Goal: Task Accomplishment & Management: Complete application form

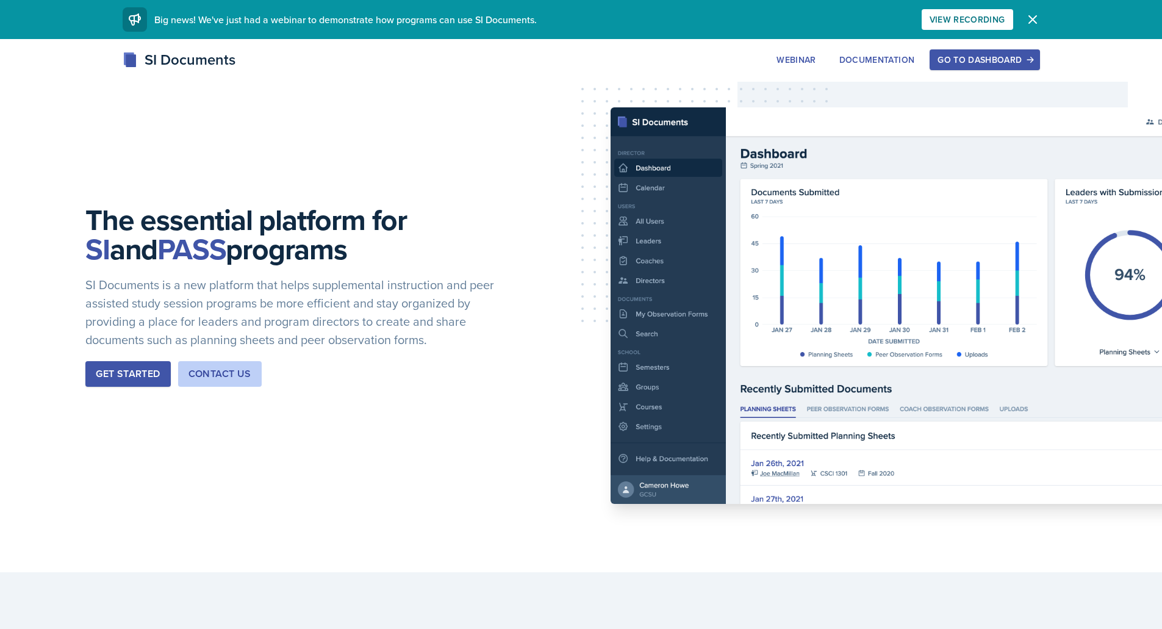
click at [1032, 51] on button "Go to Dashboard" at bounding box center [984, 59] width 110 height 21
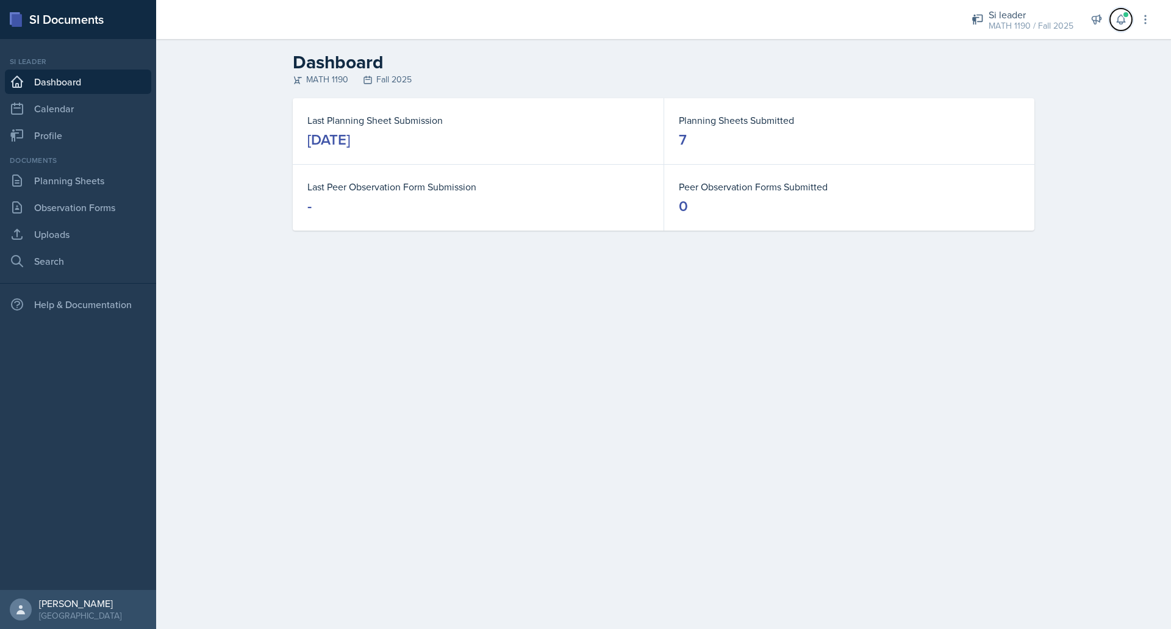
click at [1129, 24] on button at bounding box center [1121, 20] width 22 height 22
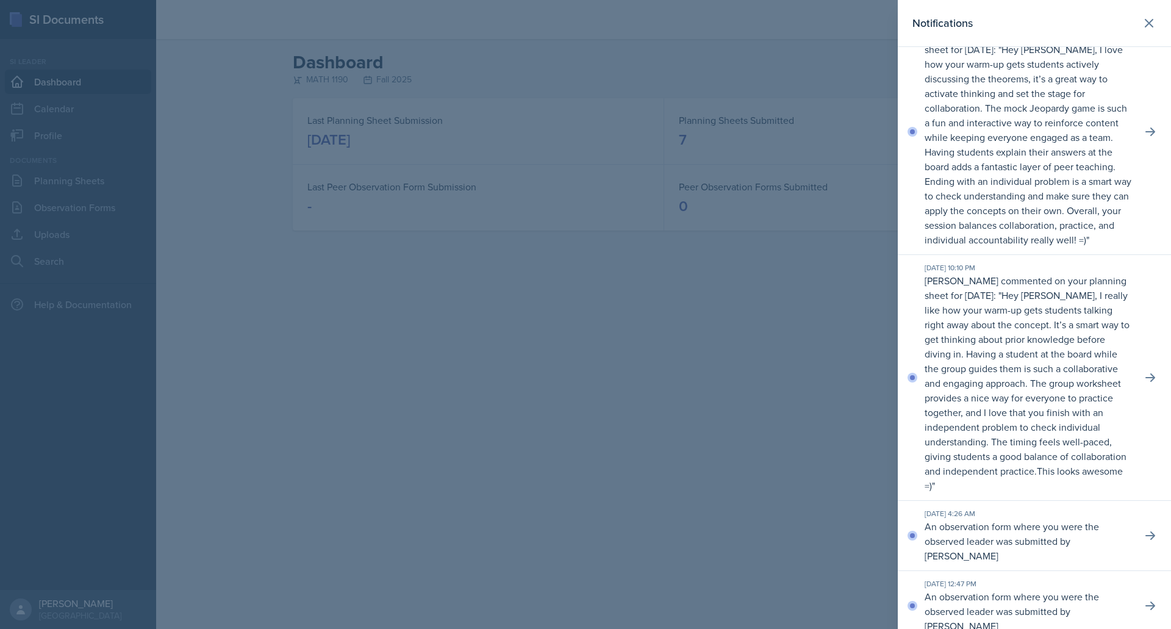
scroll to position [149, 0]
click at [769, 435] on div at bounding box center [585, 314] width 1171 height 629
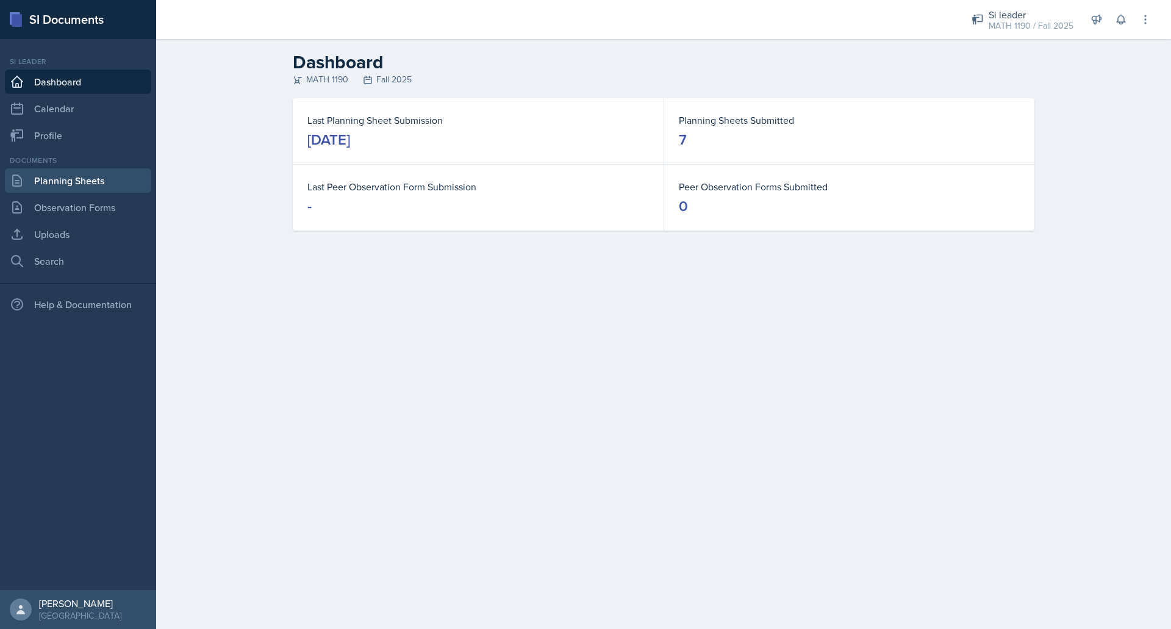
click at [74, 173] on link "Planning Sheets" at bounding box center [78, 180] width 146 height 24
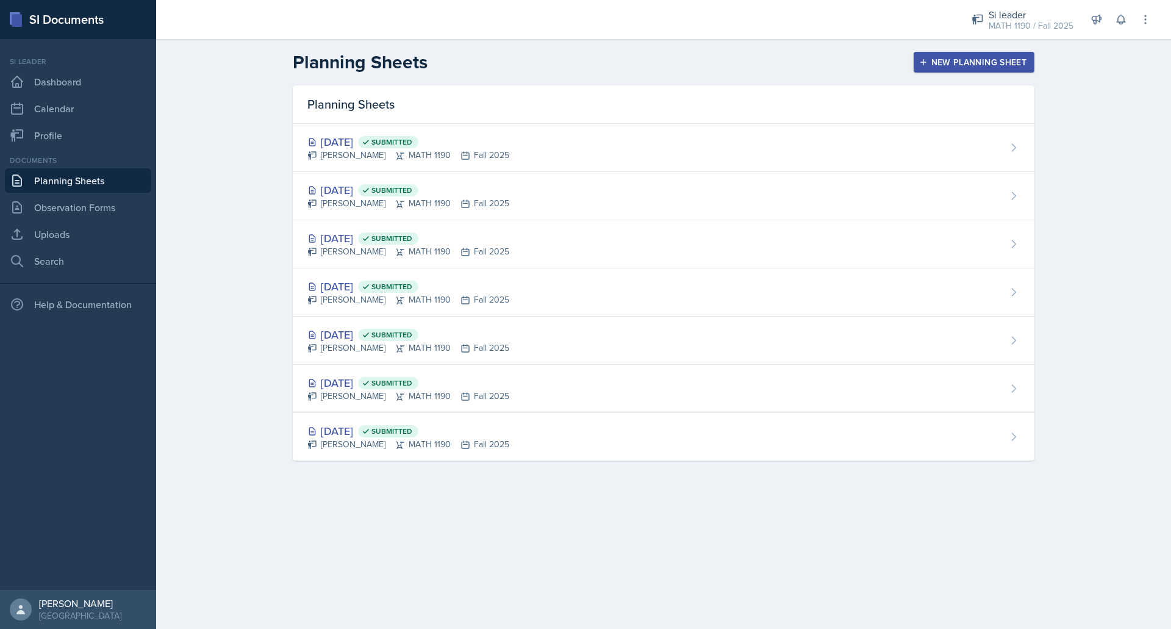
click at [962, 70] on button "New Planning Sheet" at bounding box center [973, 62] width 121 height 21
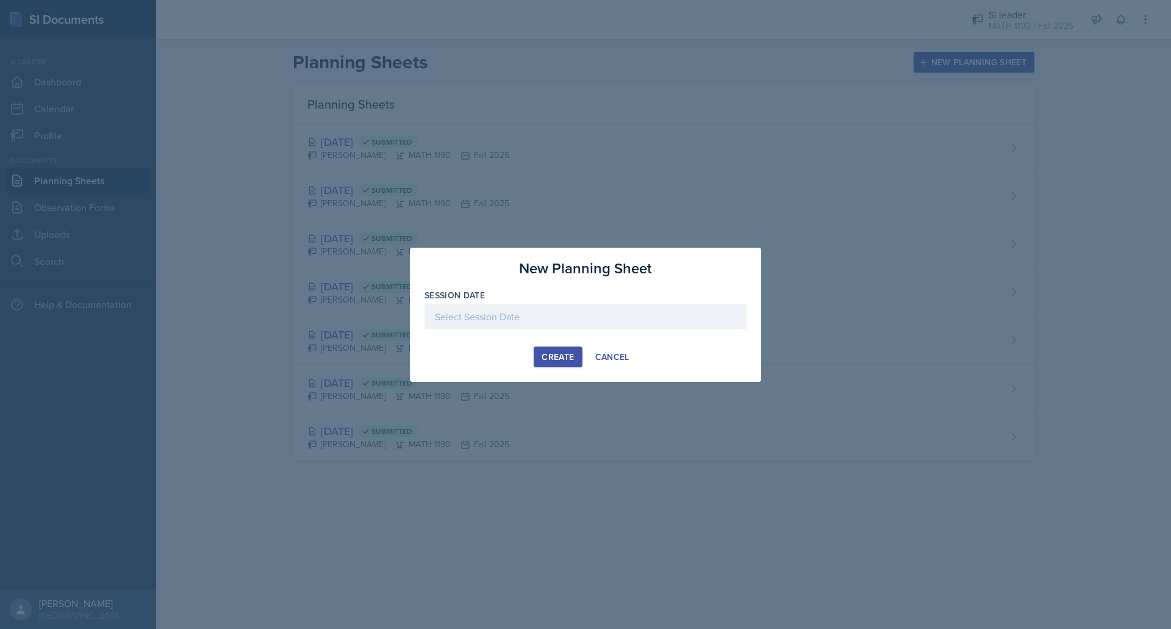
click at [564, 309] on div at bounding box center [585, 317] width 322 height 26
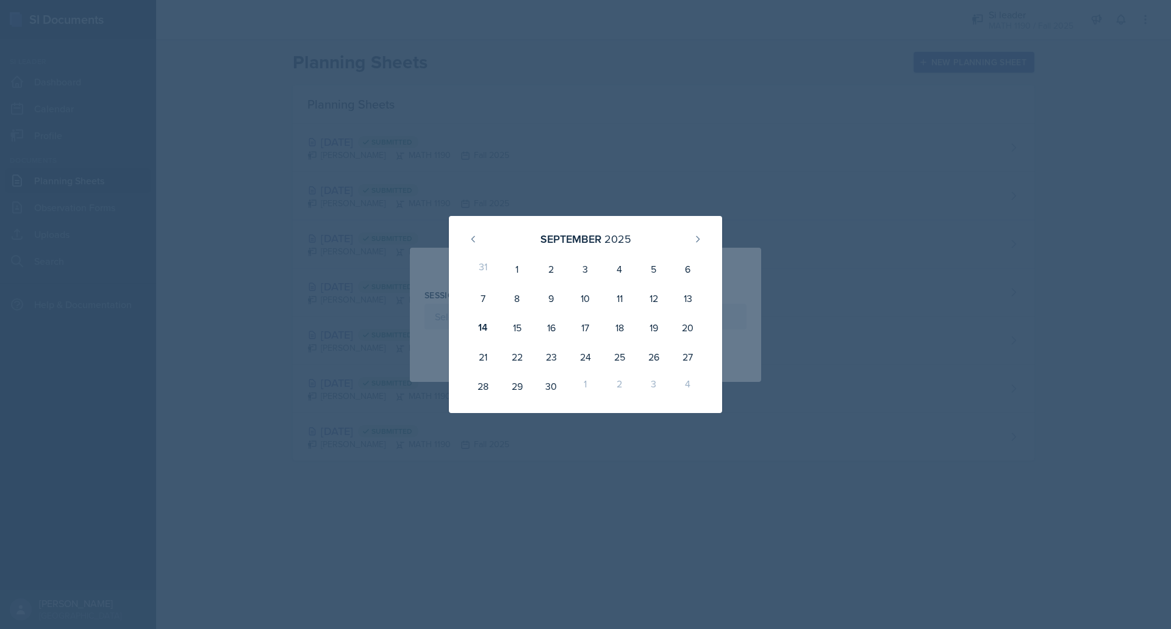
click at [552, 326] on div "16" at bounding box center [551, 327] width 34 height 29
type input "[DATE]"
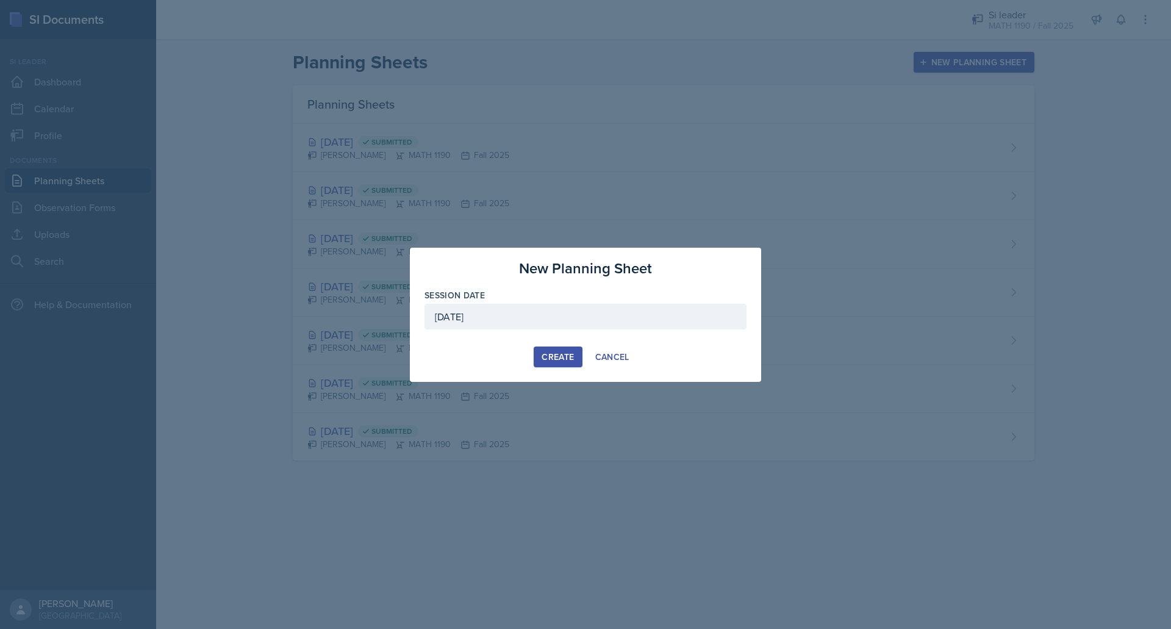
click at [610, 346] on button "Cancel" at bounding box center [612, 356] width 50 height 21
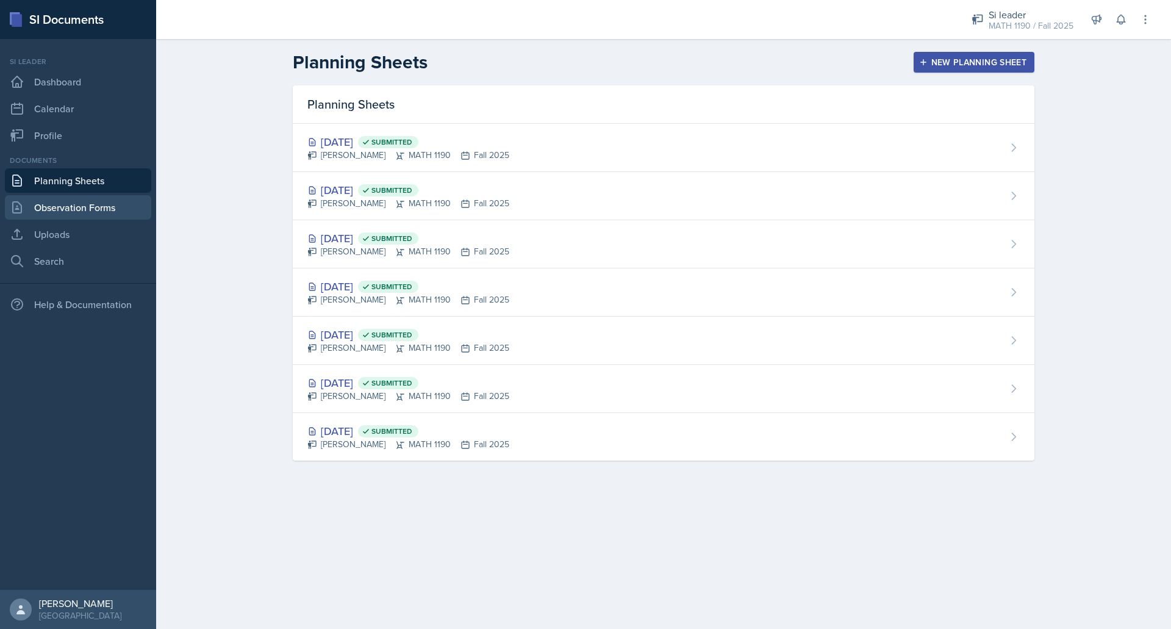
click at [92, 195] on link "Observation Forms" at bounding box center [78, 207] width 146 height 24
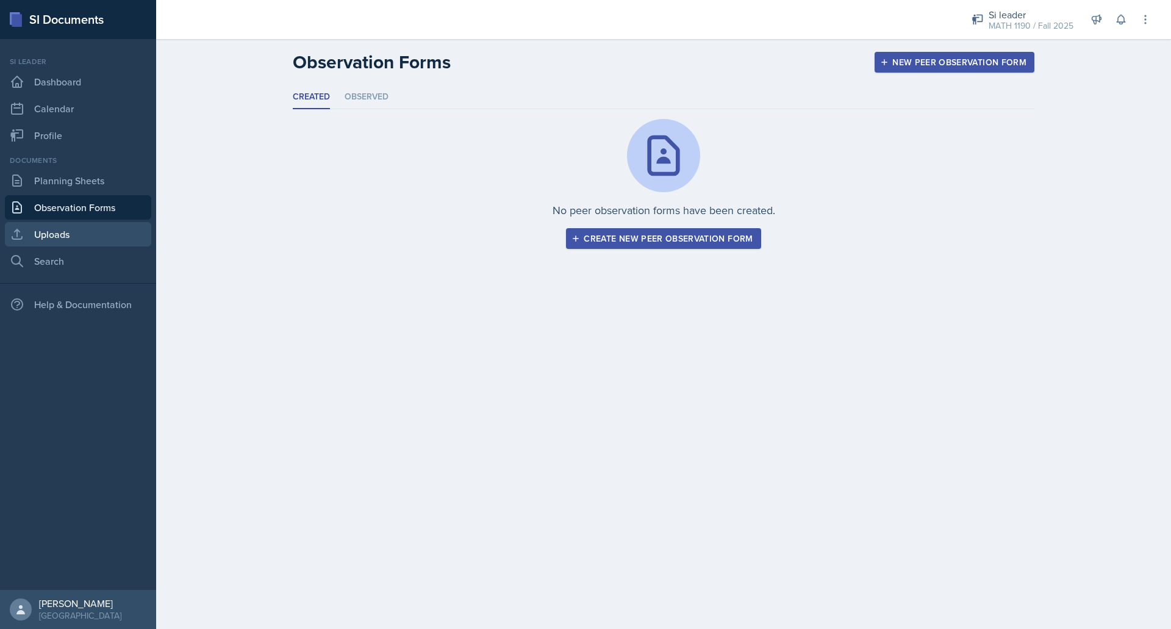
click at [59, 232] on link "Uploads" at bounding box center [78, 234] width 146 height 24
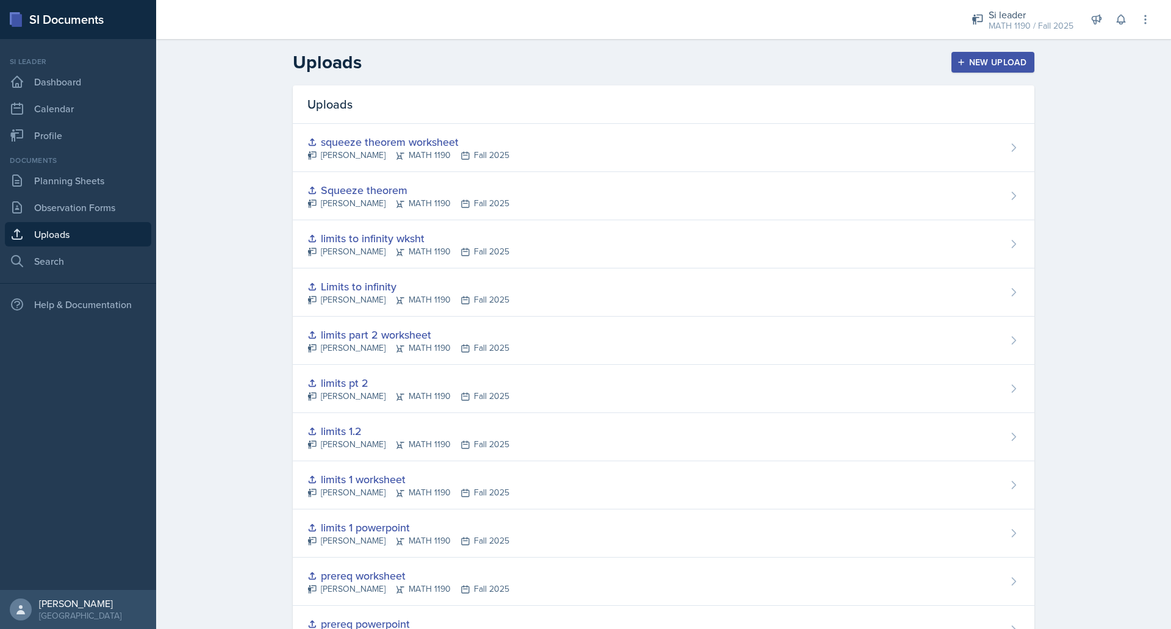
click at [977, 57] on div "New Upload" at bounding box center [993, 62] width 68 height 10
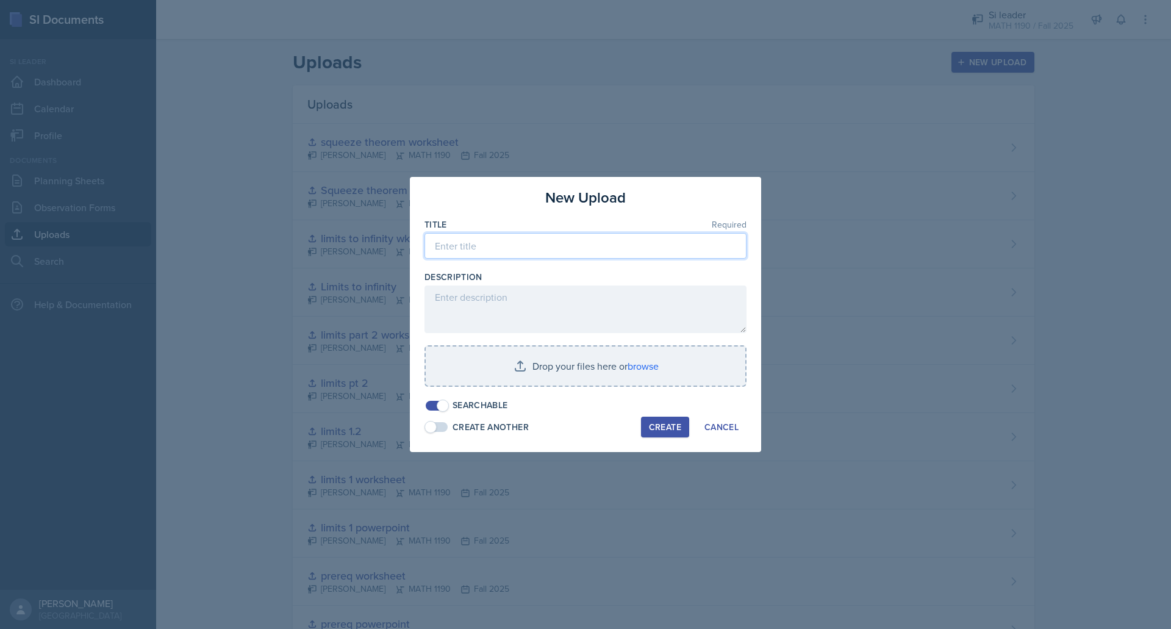
click at [593, 251] on input at bounding box center [585, 246] width 322 height 26
type input "major review 1"
click at [521, 366] on input "file" at bounding box center [586, 365] width 320 height 39
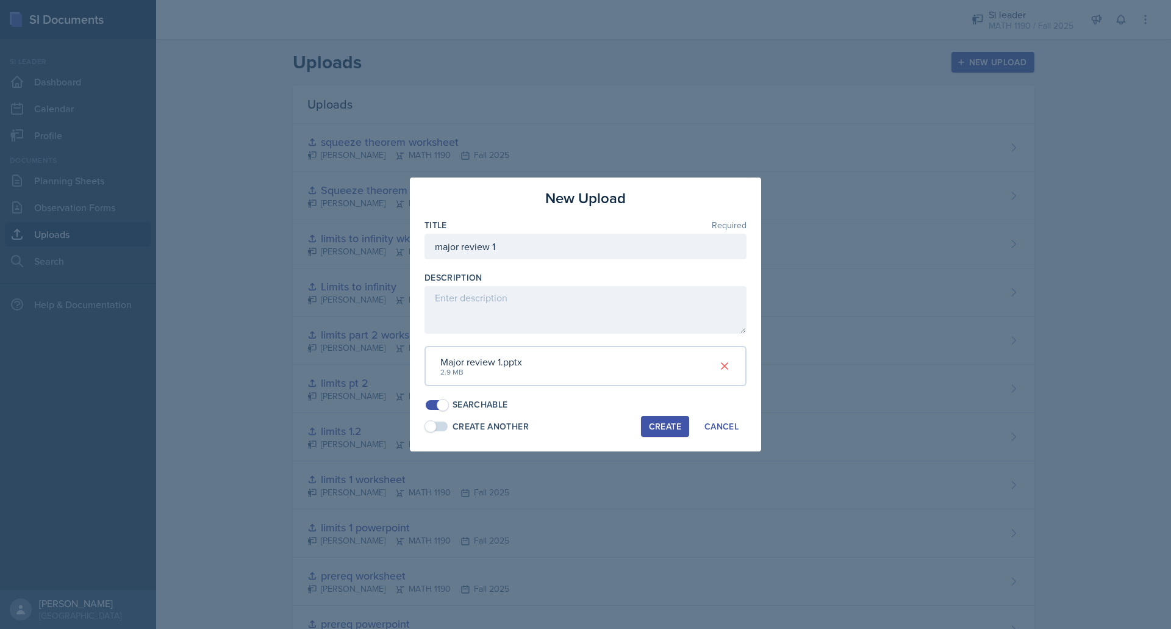
click at [673, 431] on div "Create" at bounding box center [665, 426] width 32 height 10
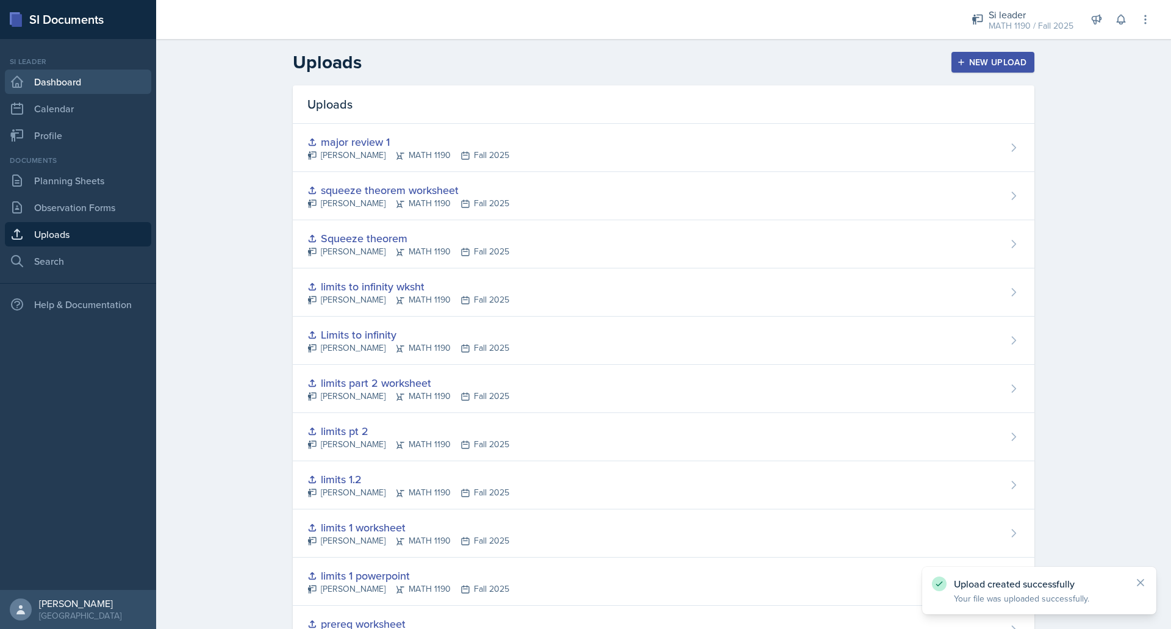
click at [66, 77] on link "Dashboard" at bounding box center [78, 82] width 146 height 24
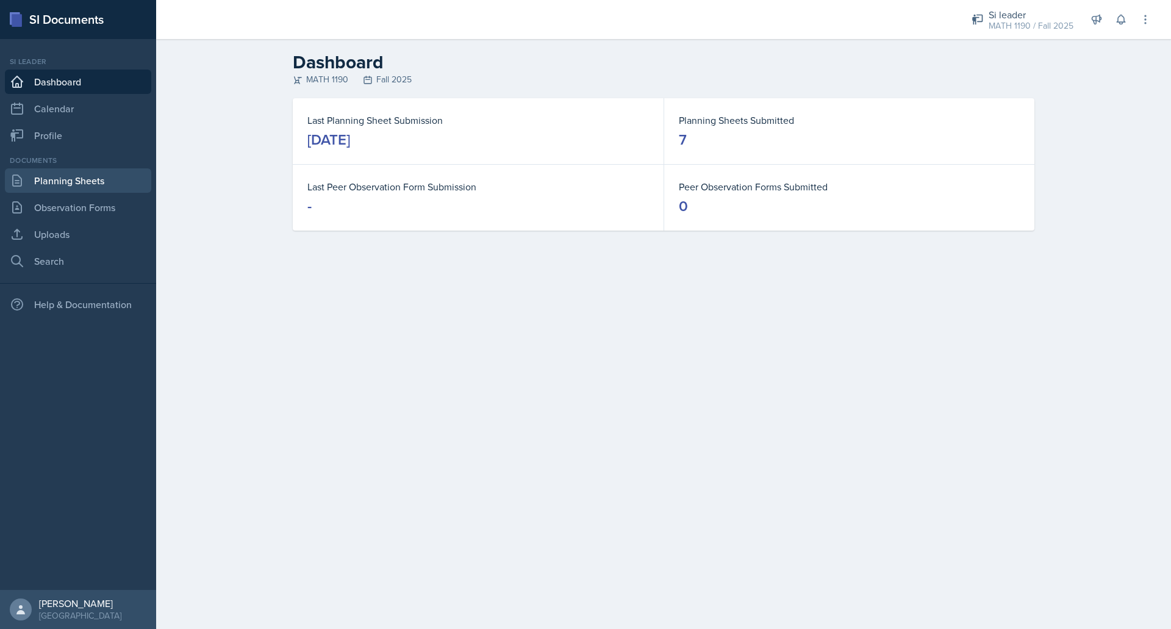
click at [130, 186] on link "Planning Sheets" at bounding box center [78, 180] width 146 height 24
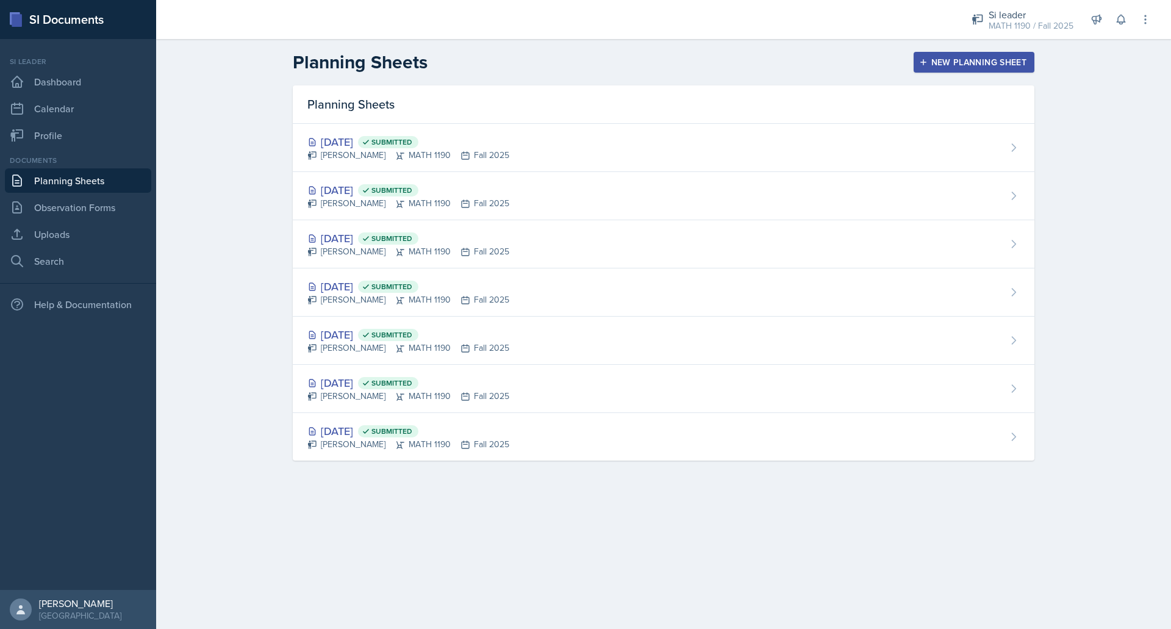
click at [952, 65] on div "New Planning Sheet" at bounding box center [973, 62] width 105 height 10
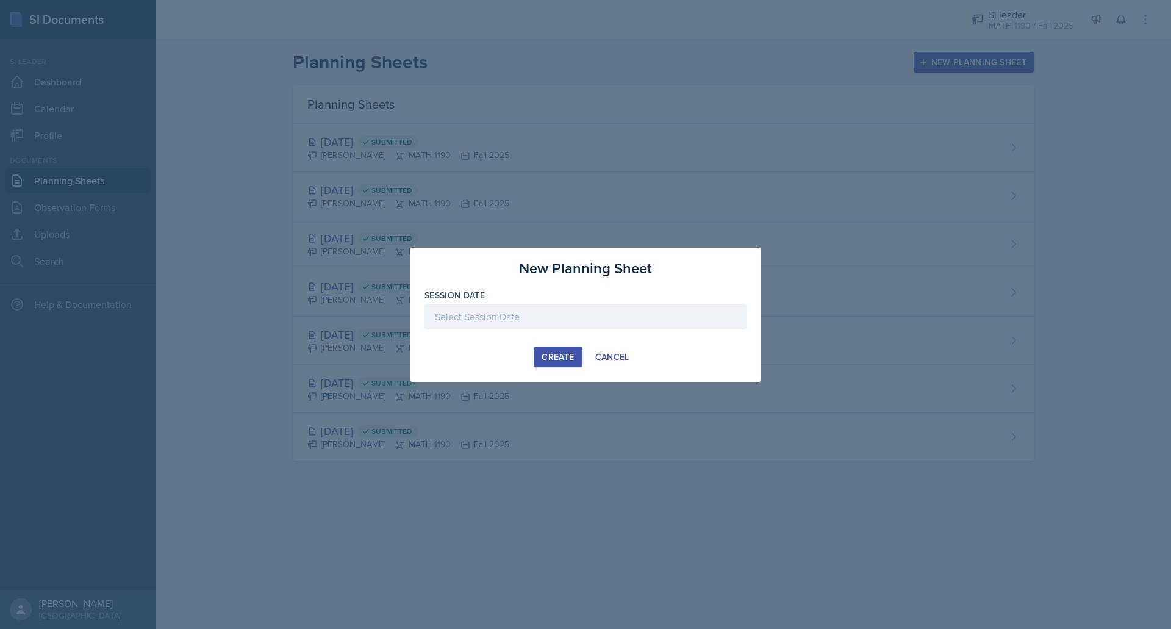
click at [619, 304] on div at bounding box center [585, 317] width 322 height 26
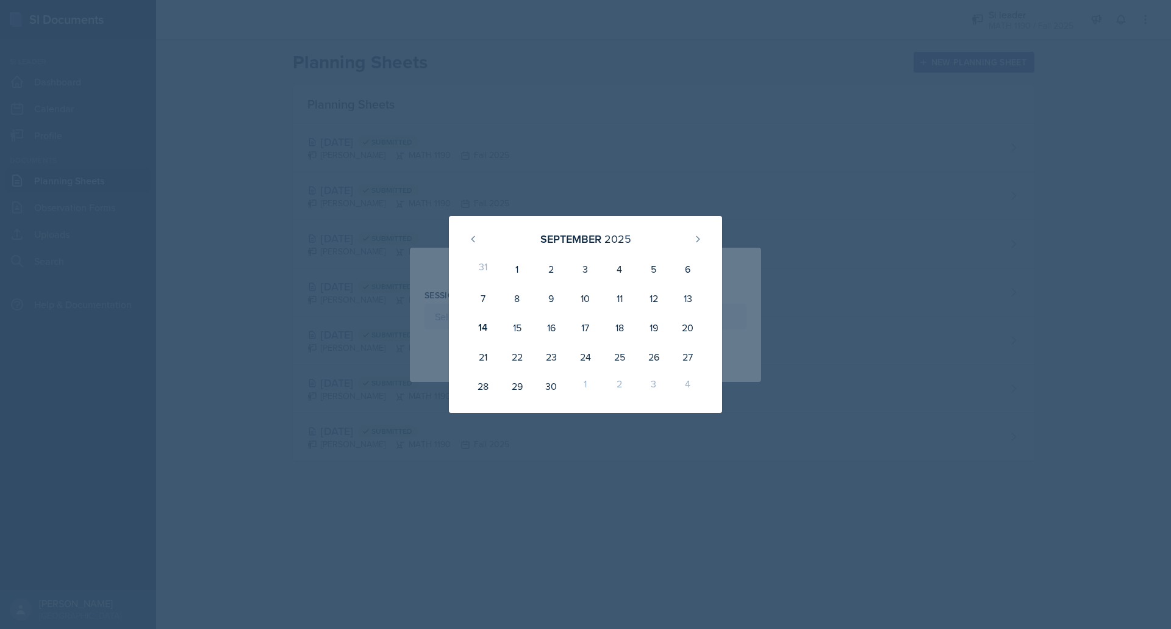
click at [582, 329] on div "17" at bounding box center [585, 327] width 34 height 29
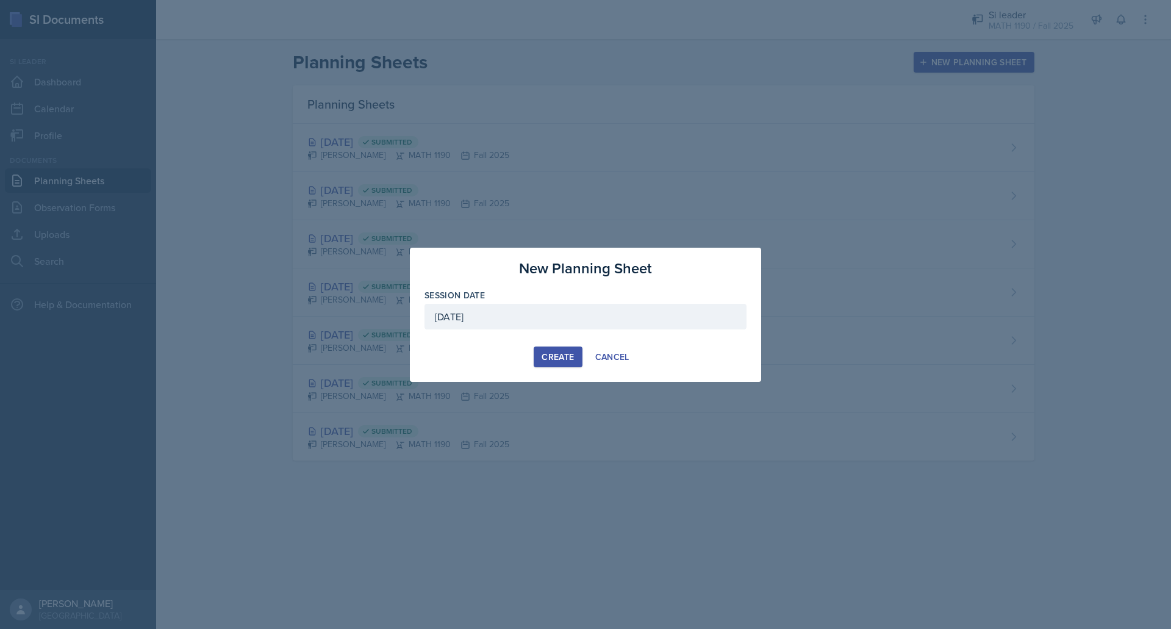
click at [540, 323] on div "[DATE]" at bounding box center [585, 317] width 322 height 26
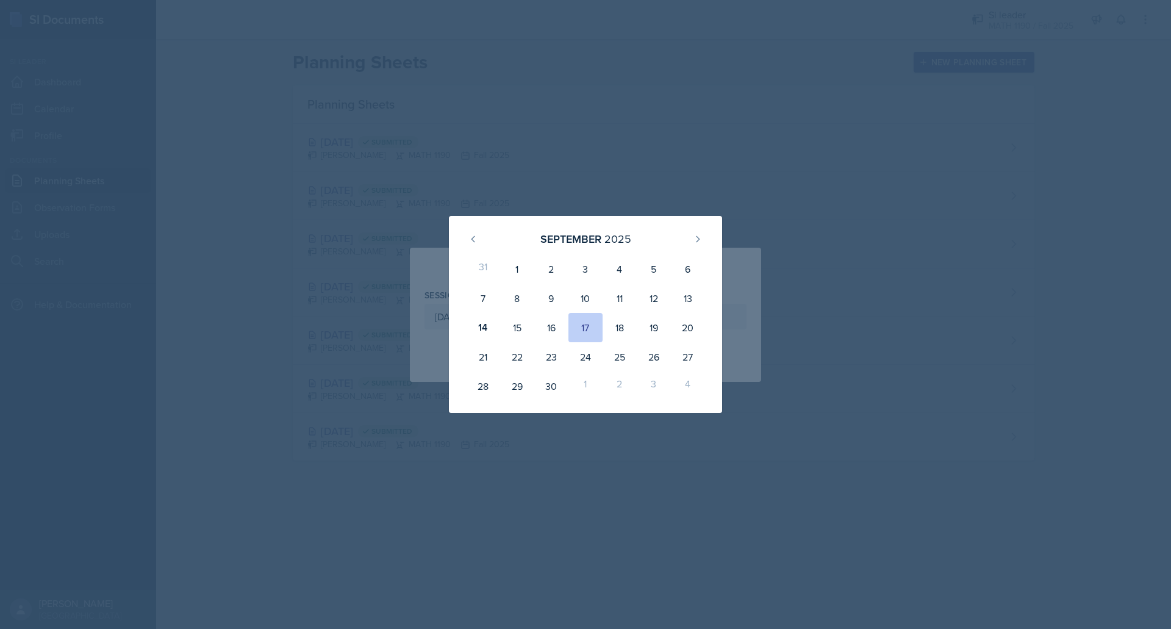
click at [549, 331] on div "16" at bounding box center [551, 327] width 34 height 29
type input "[DATE]"
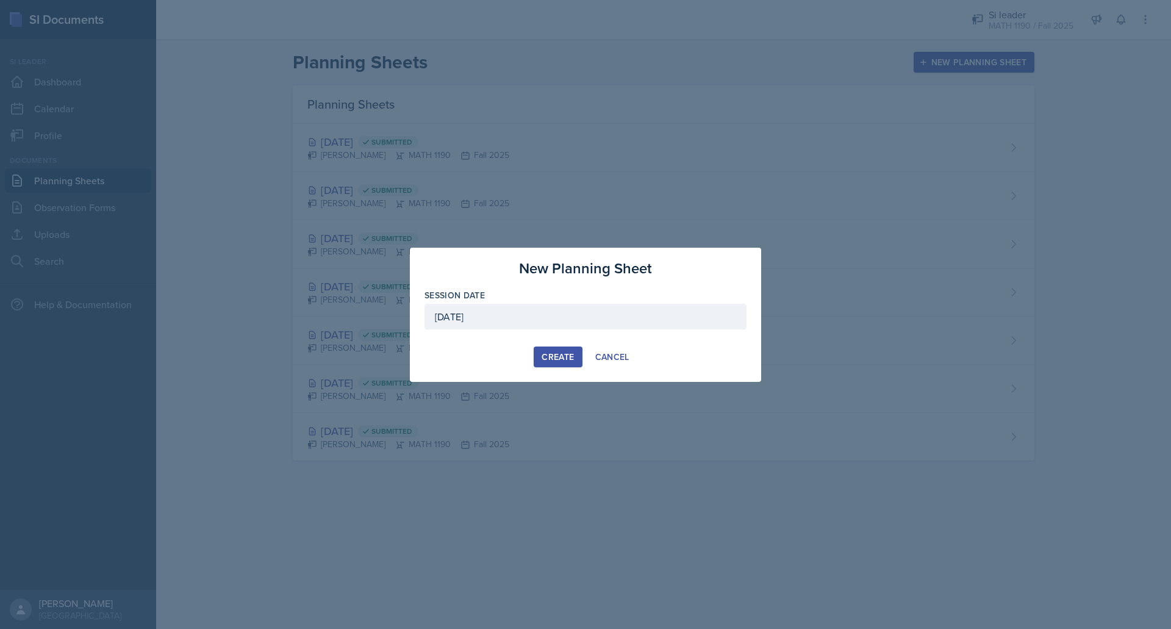
click at [557, 355] on div "Create" at bounding box center [558, 357] width 32 height 10
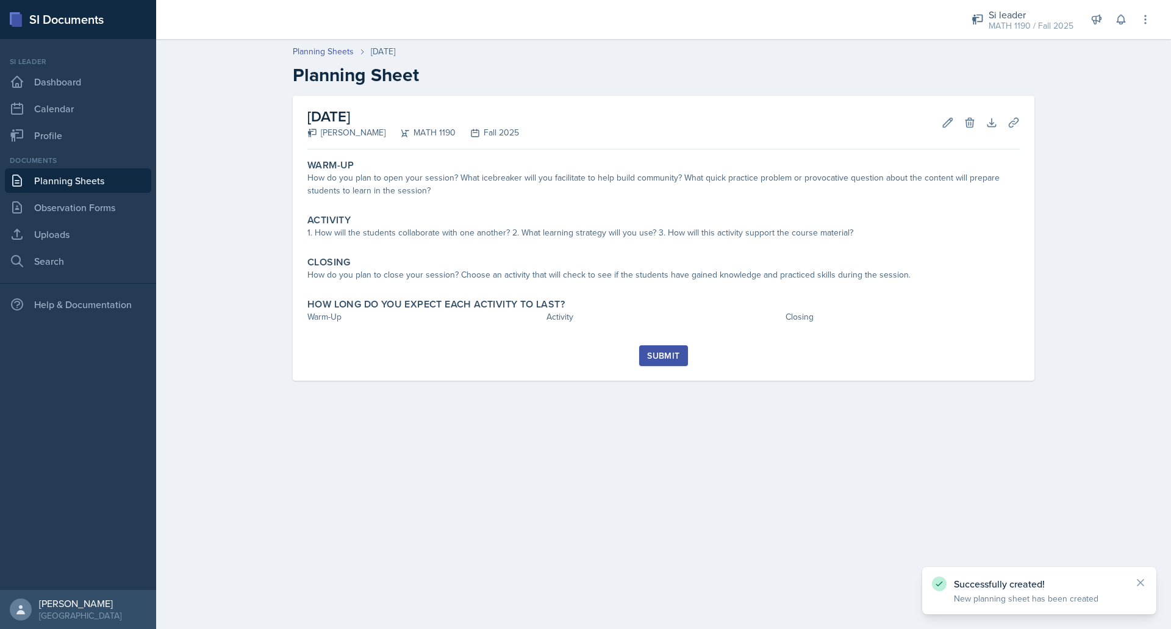
click at [488, 179] on div "How do you plan to open your session? What icebreaker will you facilitate to he…" at bounding box center [663, 184] width 712 height 26
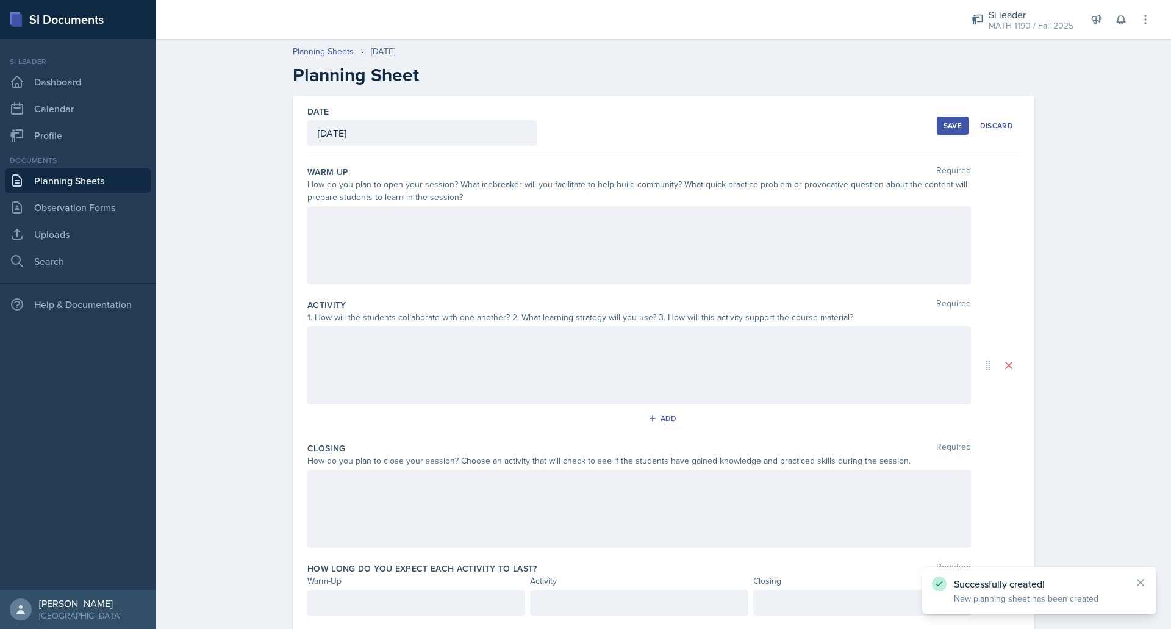
click at [491, 229] on div at bounding box center [638, 245] width 663 height 78
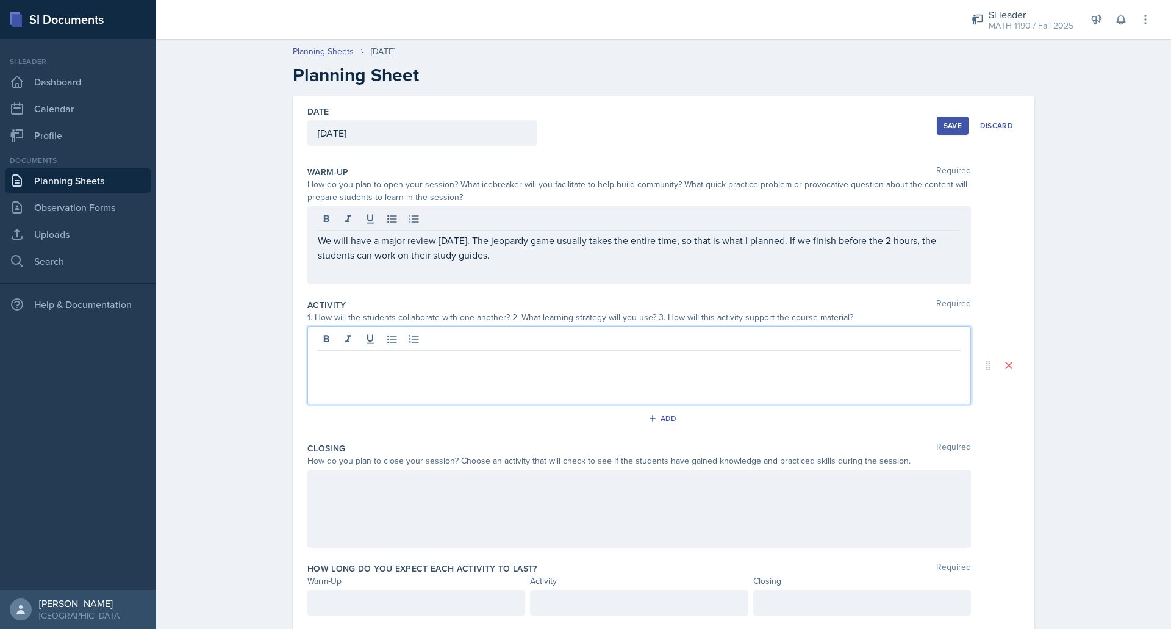
click at [443, 341] on div at bounding box center [638, 365] width 663 height 78
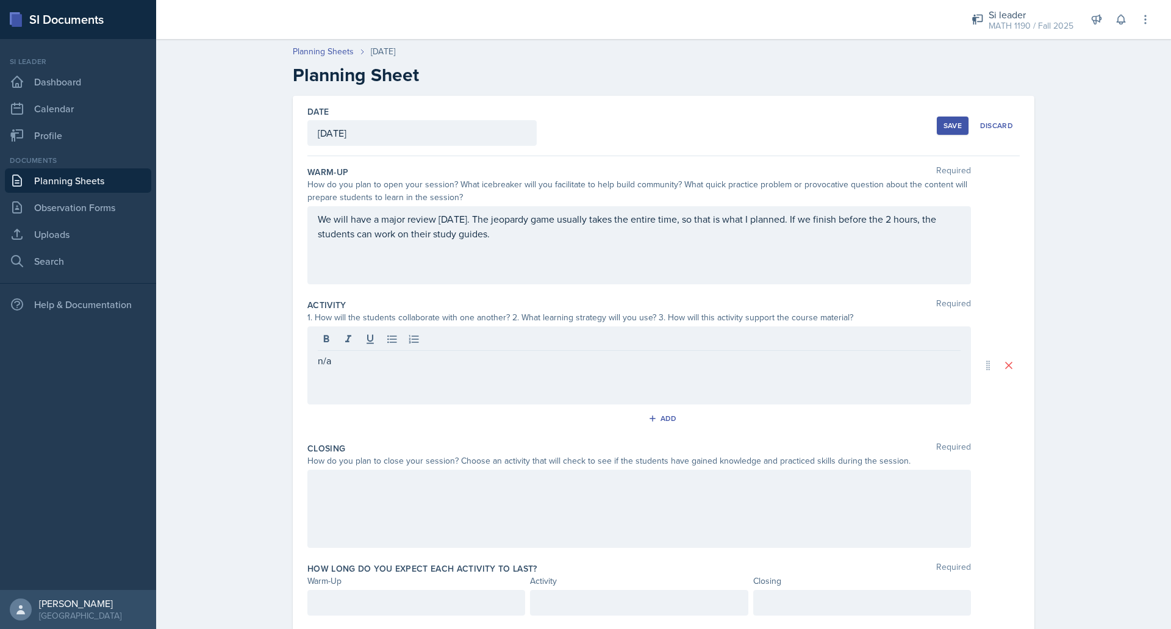
click at [420, 502] on div at bounding box center [638, 509] width 663 height 78
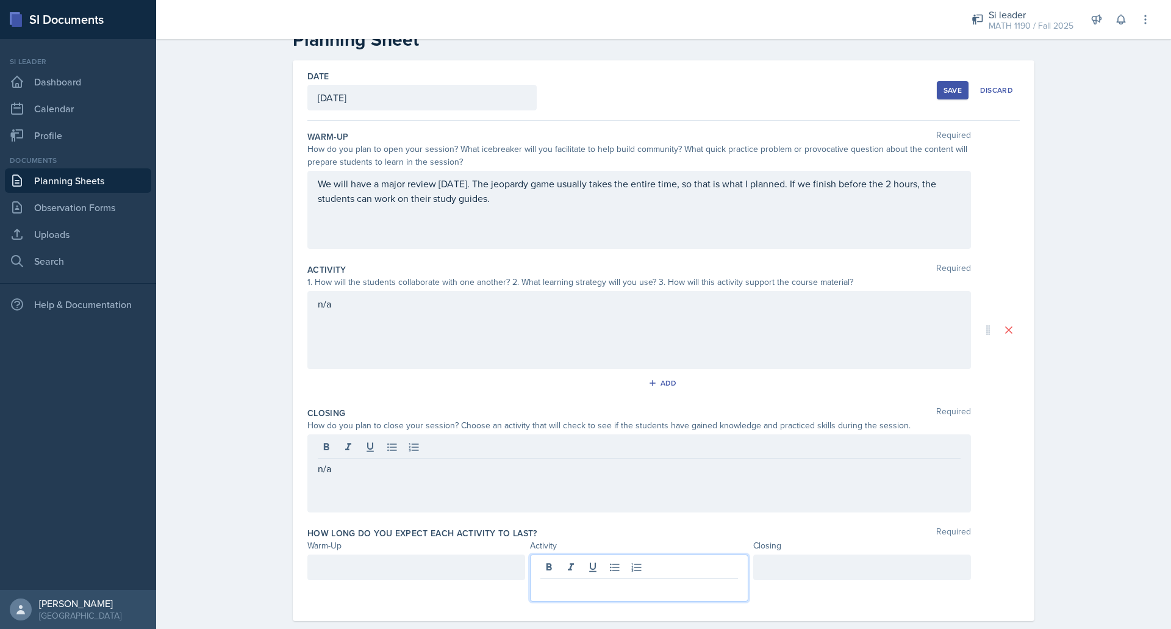
scroll to position [57, 0]
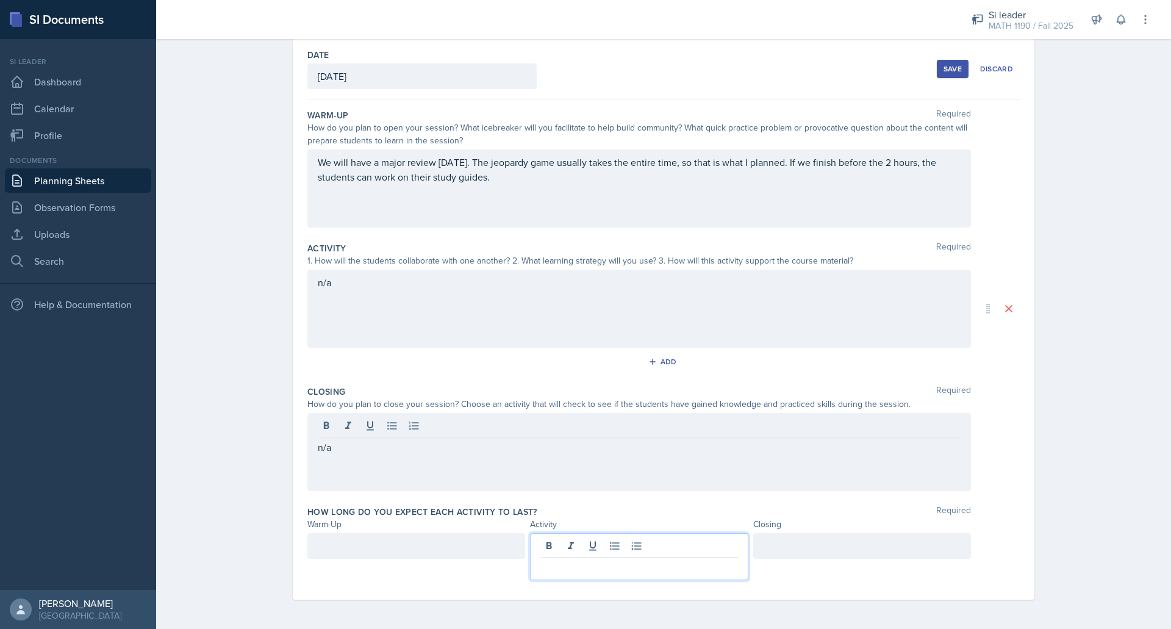
click at [587, 569] on p at bounding box center [638, 567] width 197 height 15
click at [642, 500] on div "Closing Required How do you plan to close your session? Choose an activity that…" at bounding box center [663, 441] width 712 height 120
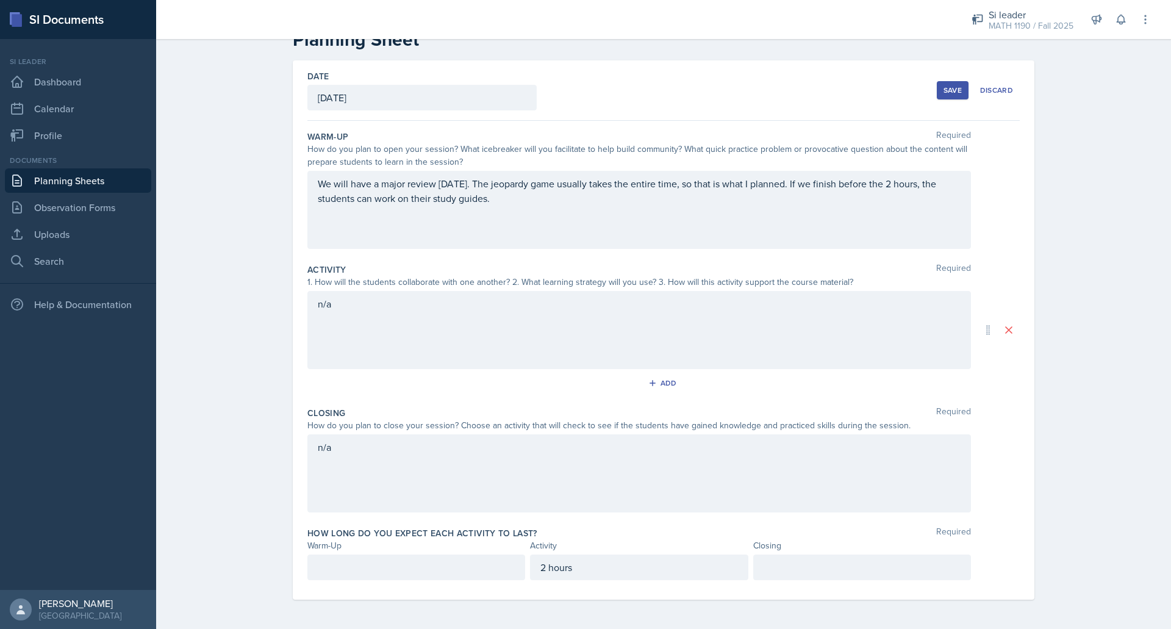
click at [944, 93] on div "Save" at bounding box center [952, 90] width 18 height 10
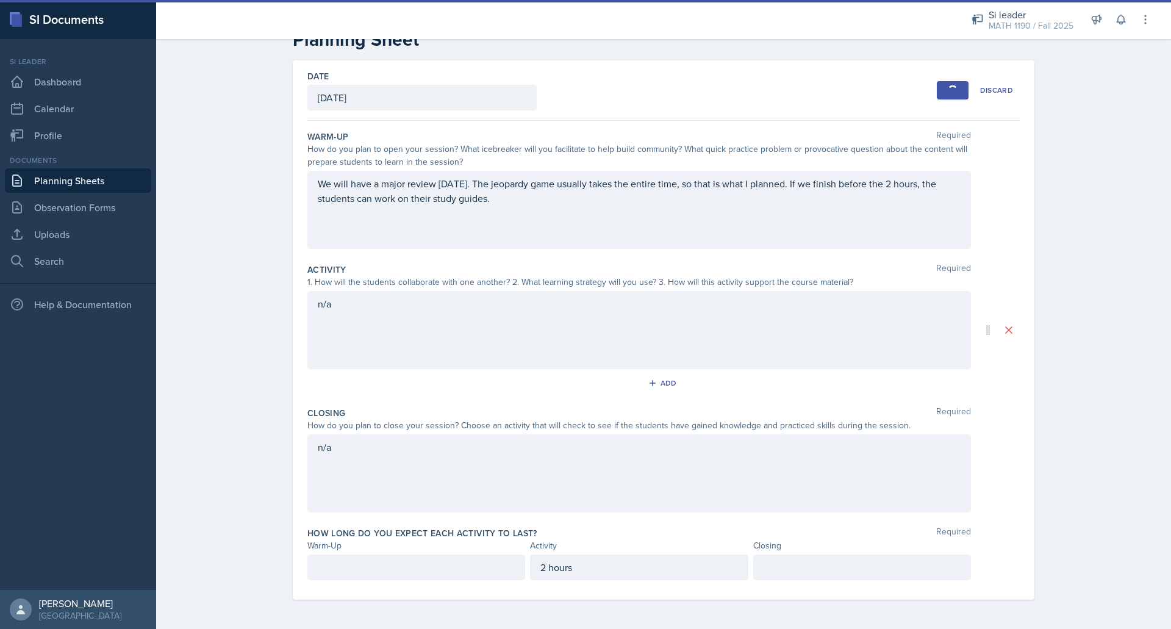
scroll to position [0, 0]
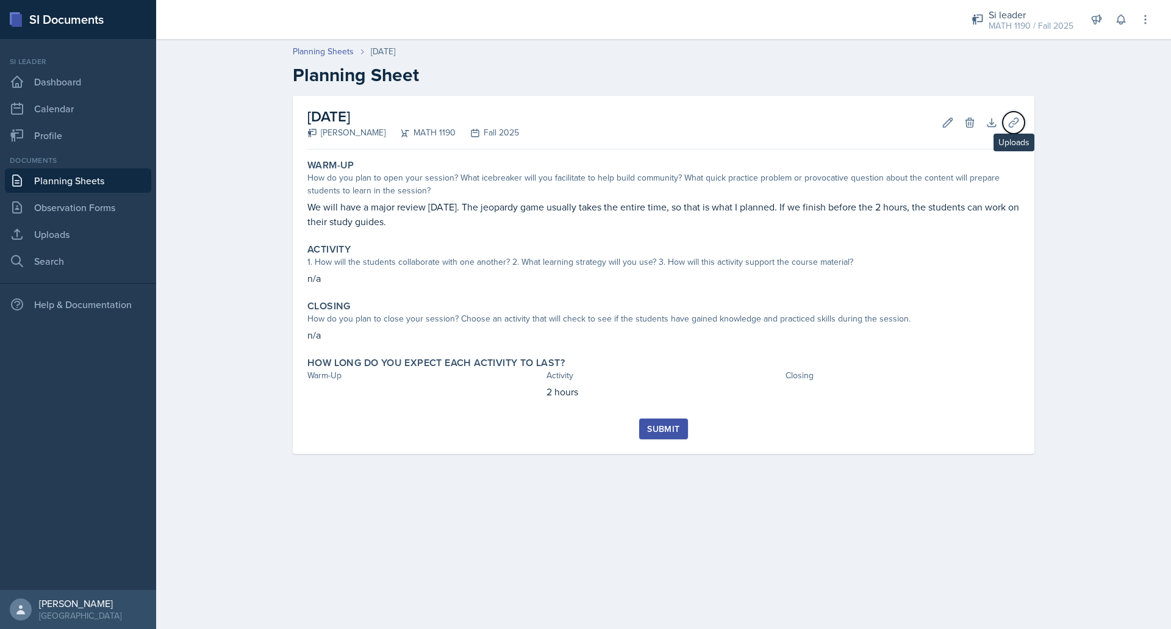
click at [1013, 124] on icon at bounding box center [1013, 122] width 12 height 12
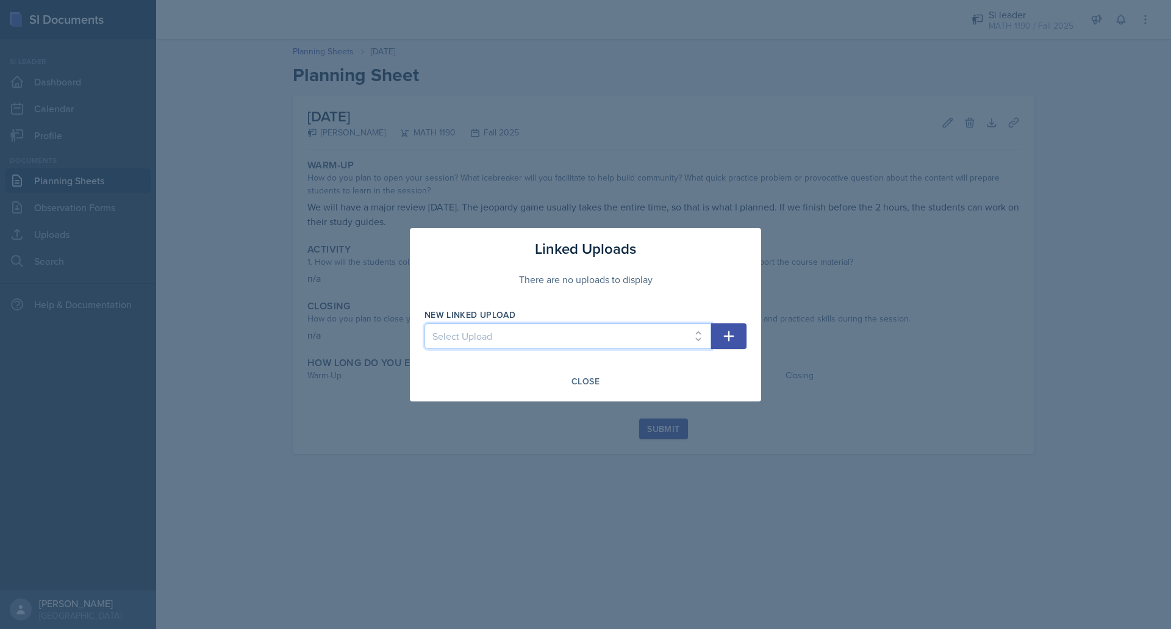
click at [630, 334] on select "Select Upload Mock session prereq powerpoint prereq worksheet limits 1 powerpoi…" at bounding box center [567, 336] width 287 height 26
select select "4720f0e0-3108-4d69-b697-7c4edb282ab4"
click at [424, 323] on select "Select Upload Mock session prereq powerpoint prereq worksheet limits 1 powerpoi…" at bounding box center [567, 336] width 287 height 26
click at [726, 329] on icon "button" at bounding box center [728, 336] width 15 height 15
select select
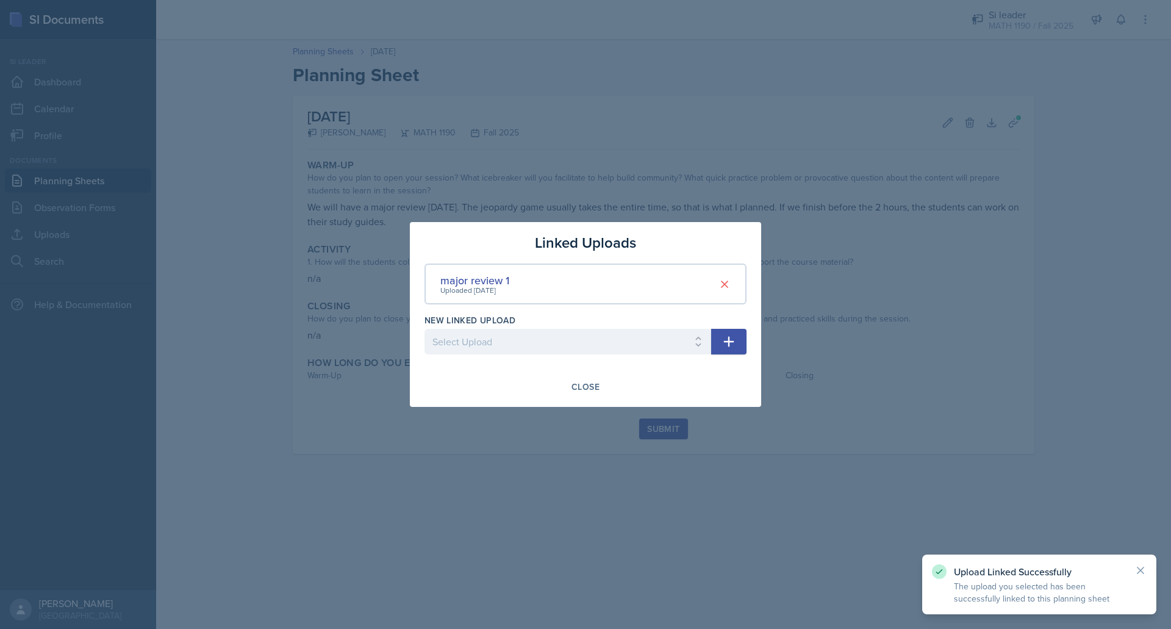
click at [581, 386] on div "Close" at bounding box center [585, 387] width 28 height 10
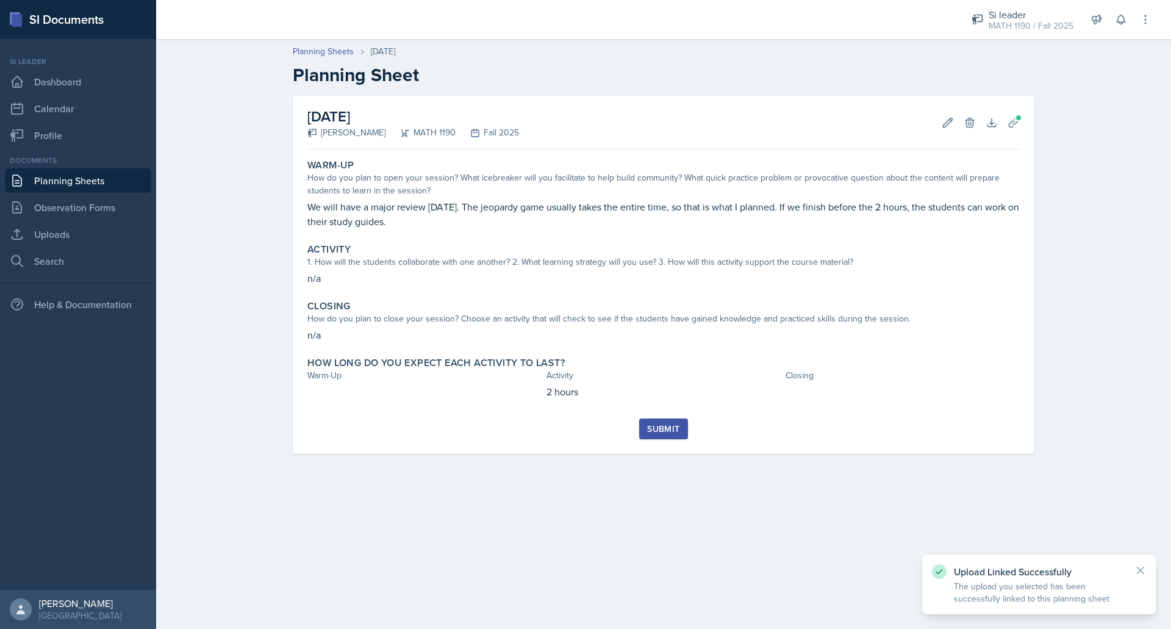
click at [666, 431] on div "Submit" at bounding box center [663, 429] width 32 height 10
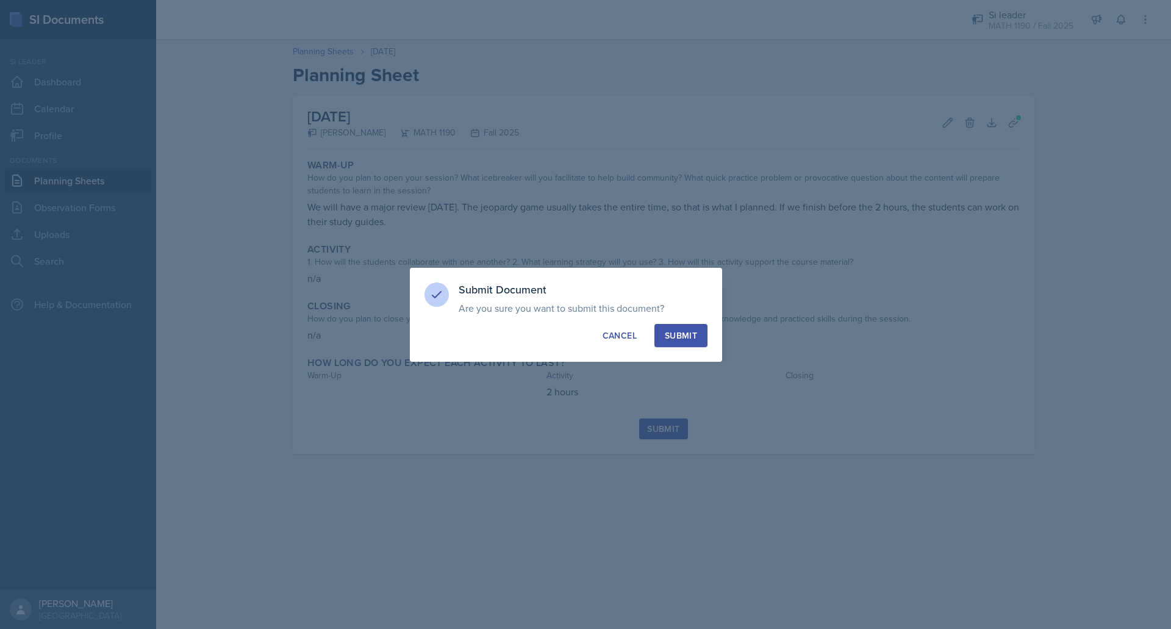
click at [685, 329] on div "Submit" at bounding box center [681, 335] width 32 height 12
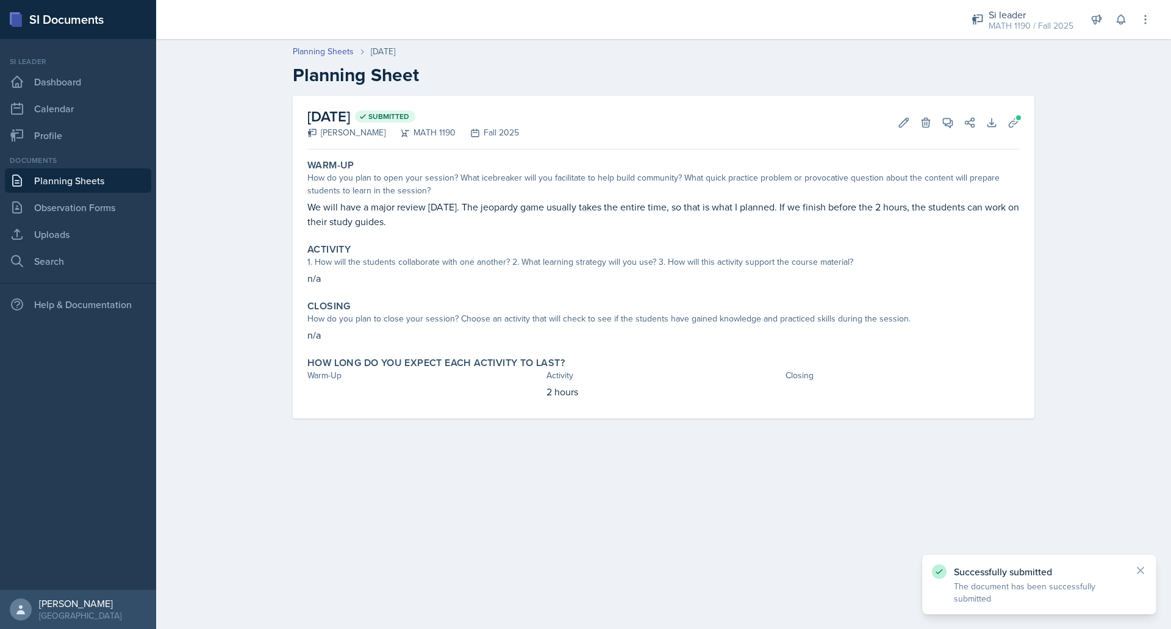
click at [112, 177] on link "Planning Sheets" at bounding box center [78, 180] width 146 height 24
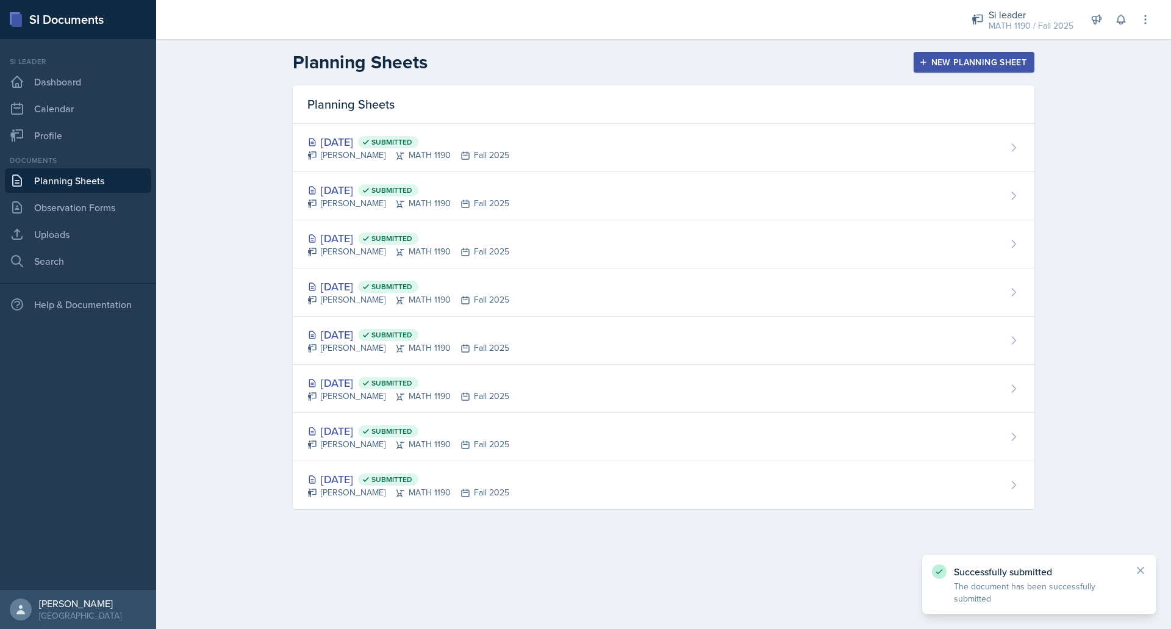
click at [971, 69] on button "New Planning Sheet" at bounding box center [973, 62] width 121 height 21
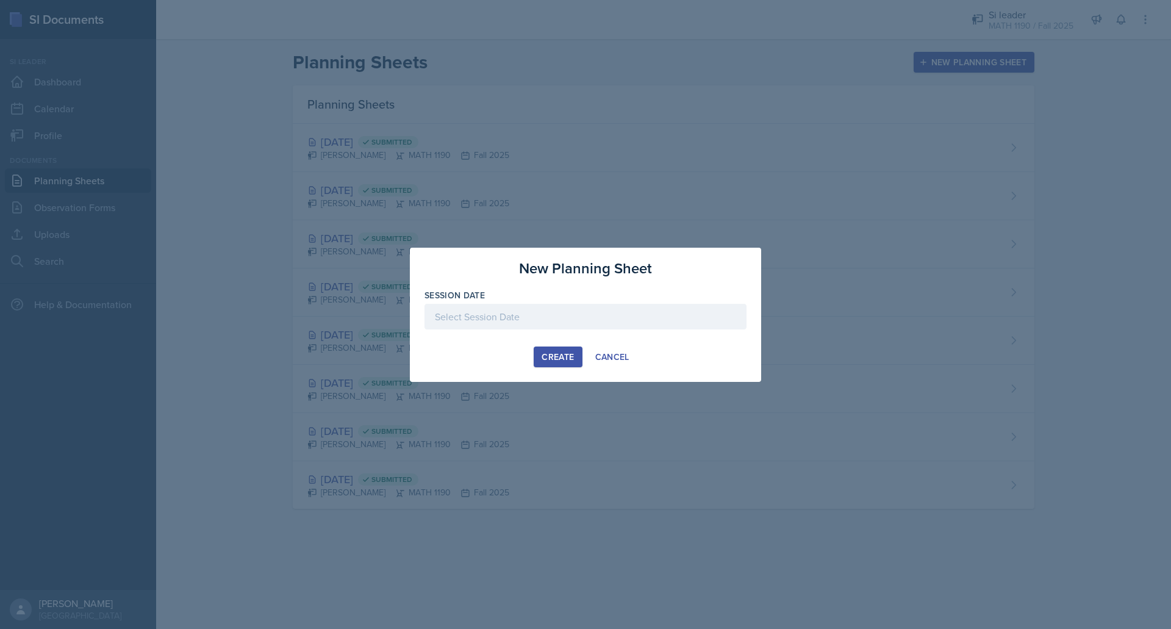
click at [582, 316] on div at bounding box center [585, 317] width 322 height 26
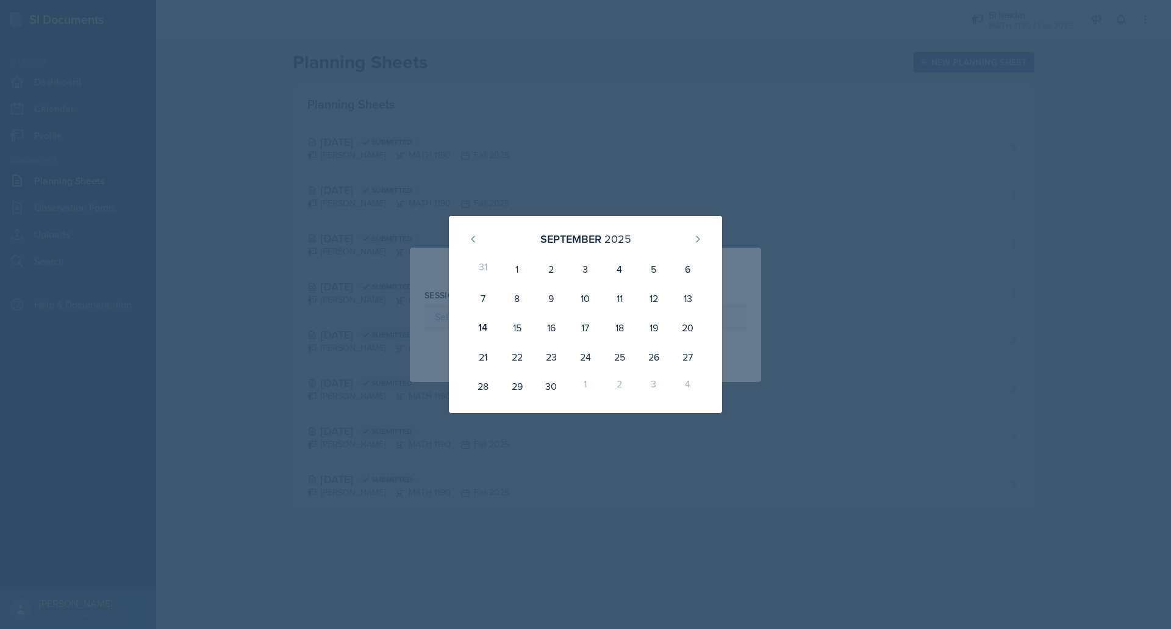
click at [581, 332] on div "17" at bounding box center [585, 327] width 34 height 29
type input "[DATE]"
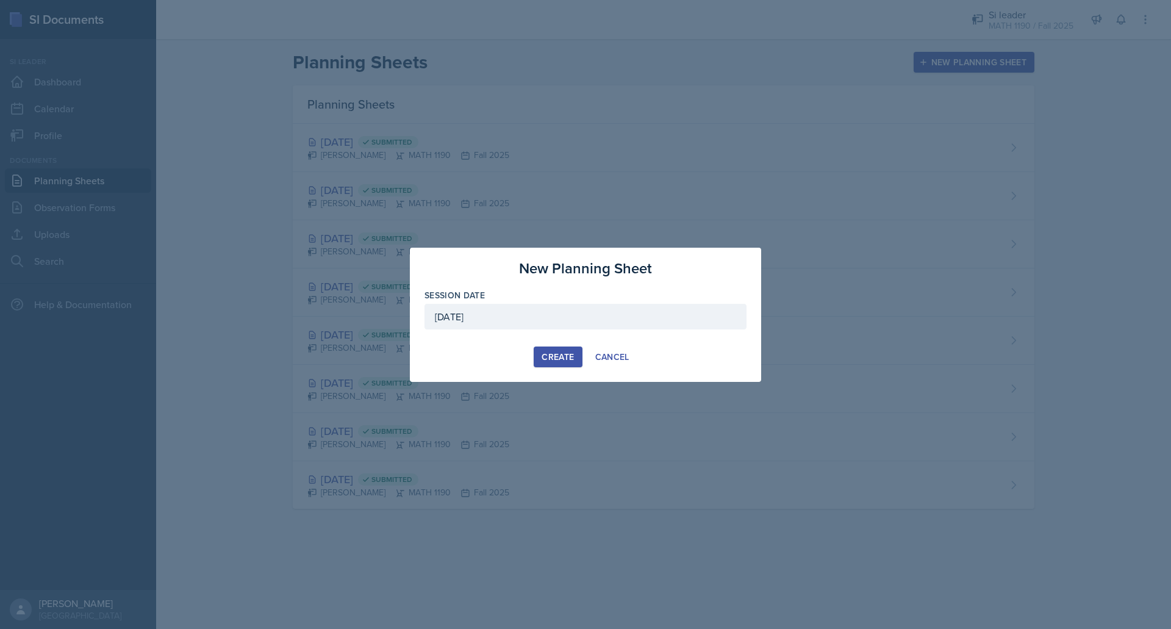
click at [546, 349] on button "Create" at bounding box center [558, 356] width 48 height 21
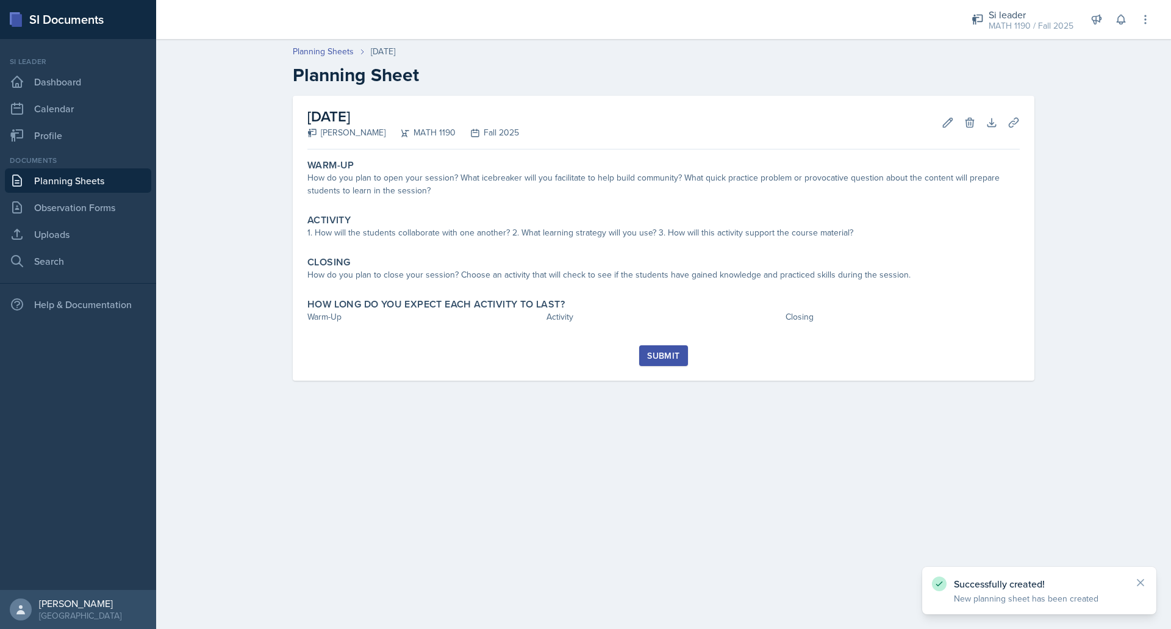
click at [436, 194] on div "How do you plan to open your session? What icebreaker will you facilitate to he…" at bounding box center [663, 184] width 712 height 26
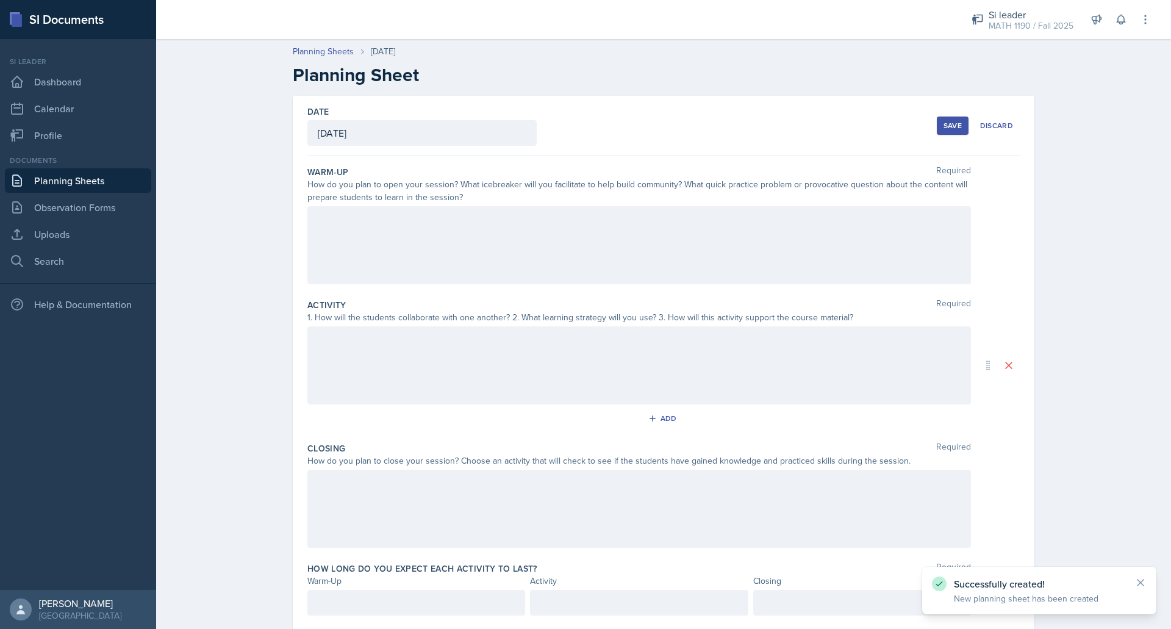
click at [435, 238] on div at bounding box center [638, 245] width 663 height 78
click at [435, 251] on div "session canceled." at bounding box center [638, 245] width 663 height 78
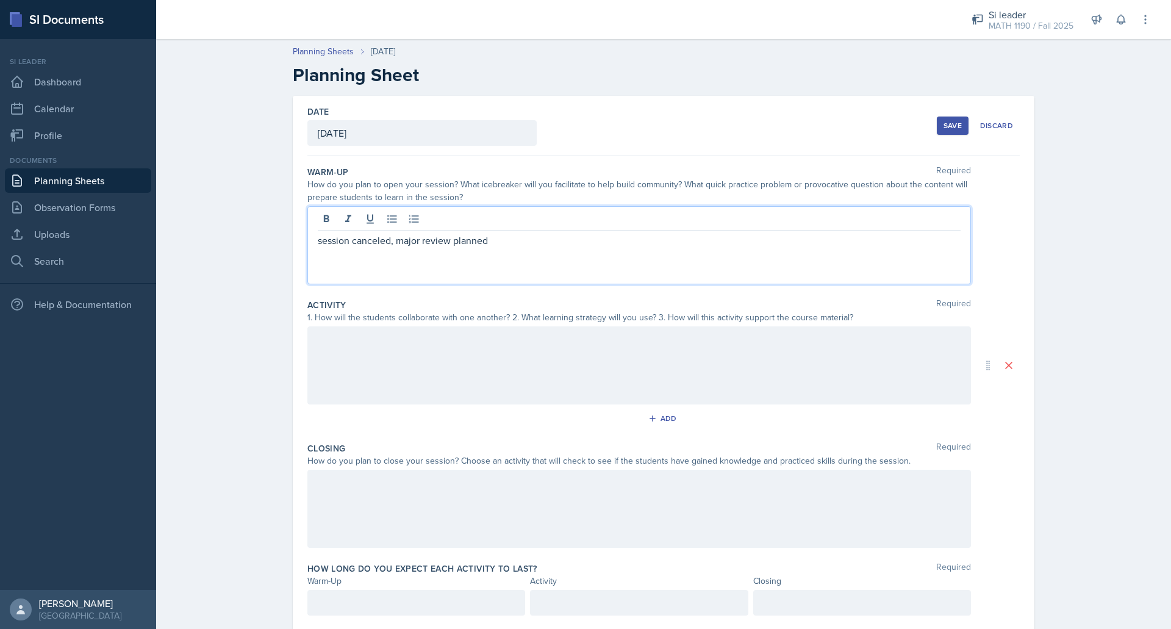
scroll to position [35, 0]
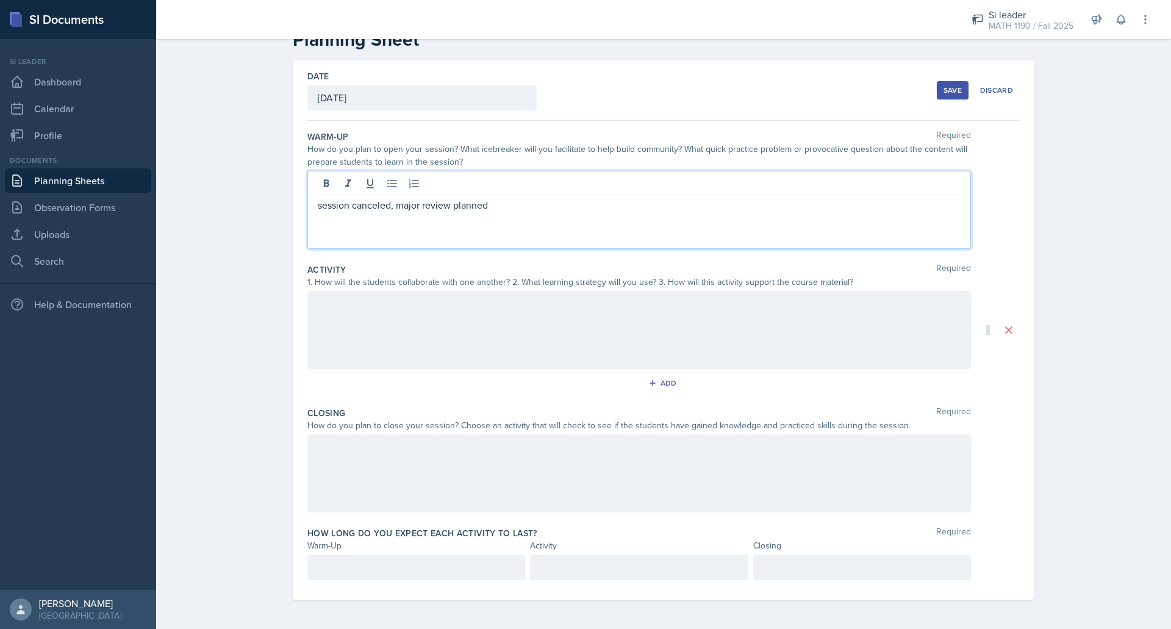
click at [537, 327] on div at bounding box center [638, 330] width 663 height 78
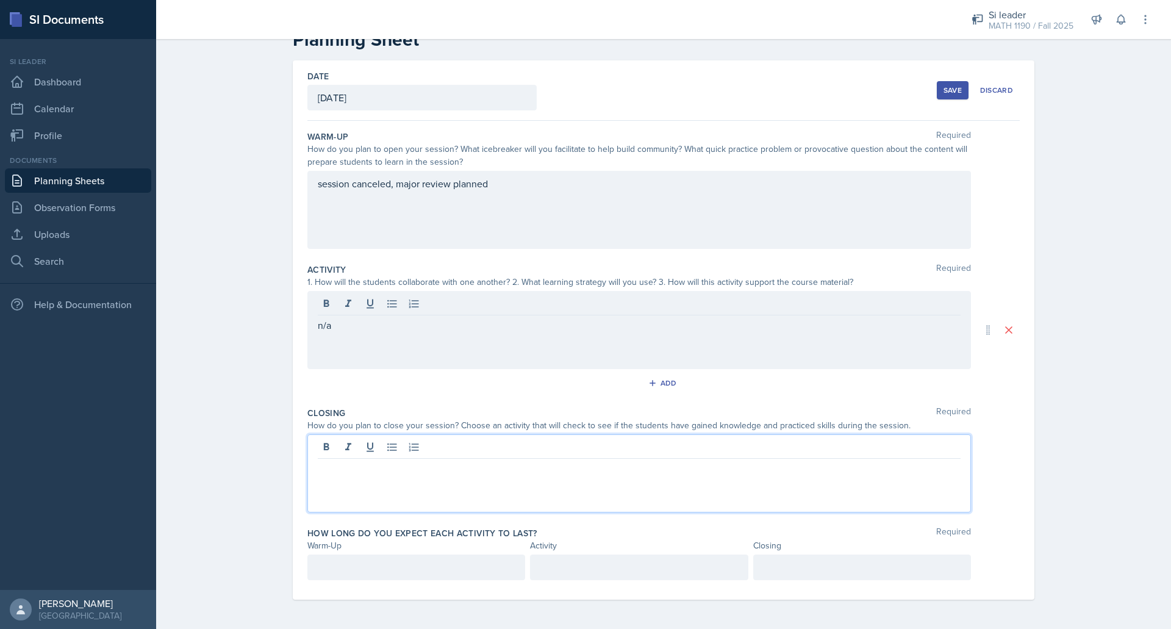
click at [454, 450] on div at bounding box center [638, 473] width 663 height 78
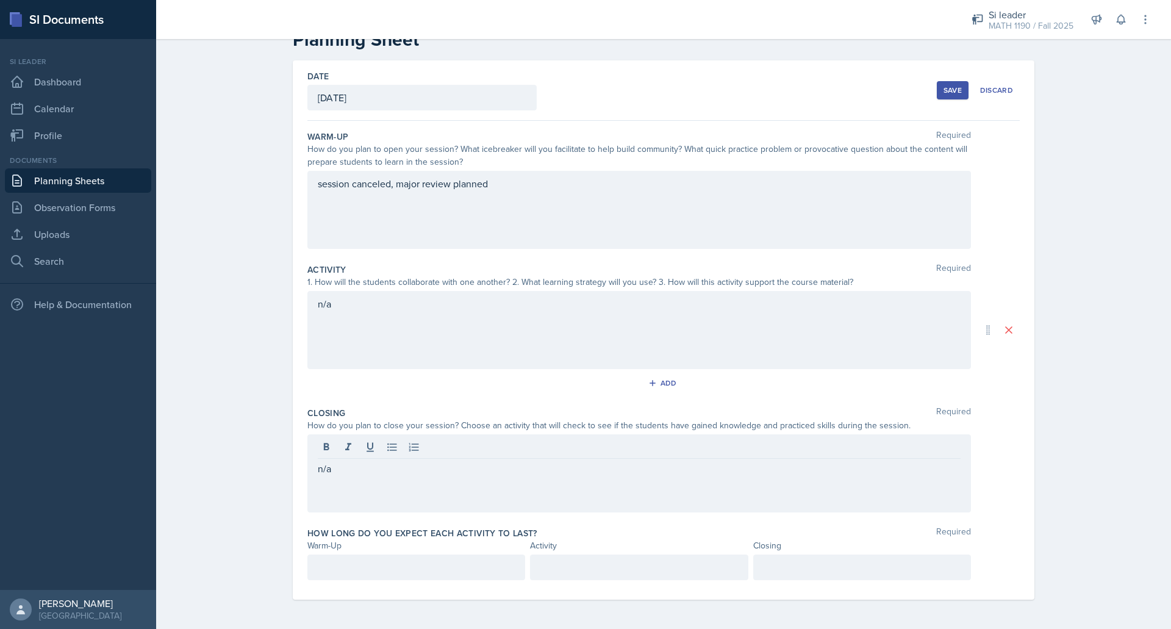
click at [943, 82] on button "Save" at bounding box center [953, 90] width 32 height 18
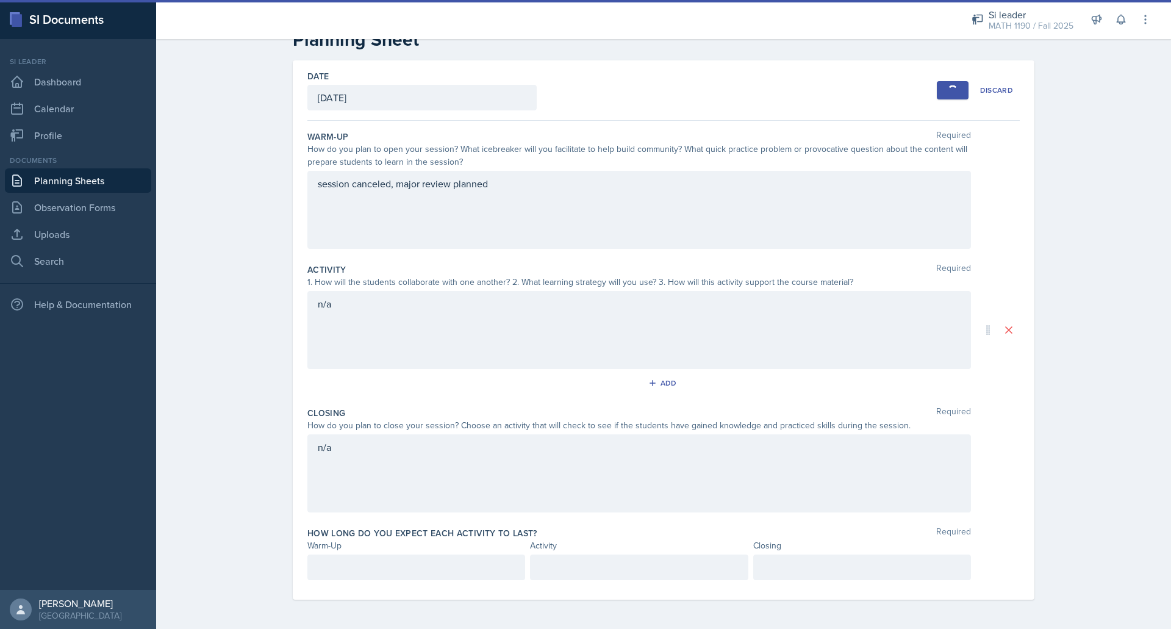
scroll to position [0, 0]
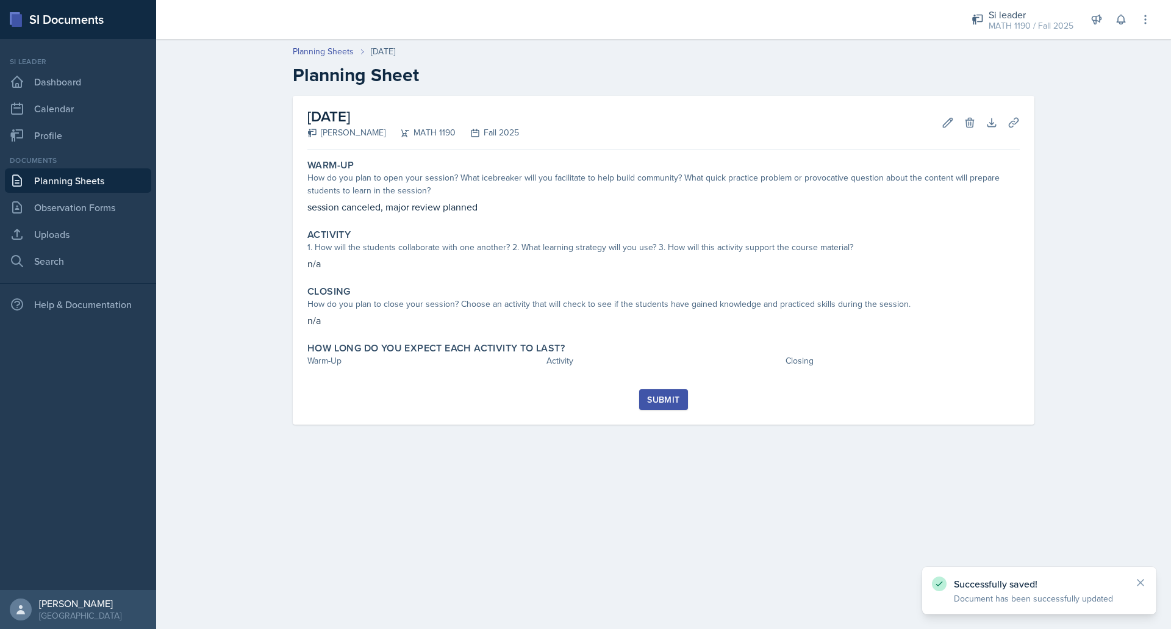
click at [682, 391] on button "Submit" at bounding box center [663, 399] width 48 height 21
click at [643, 400] on button "Submit" at bounding box center [663, 399] width 48 height 21
click at [588, 320] on p "n/a" at bounding box center [663, 320] width 712 height 15
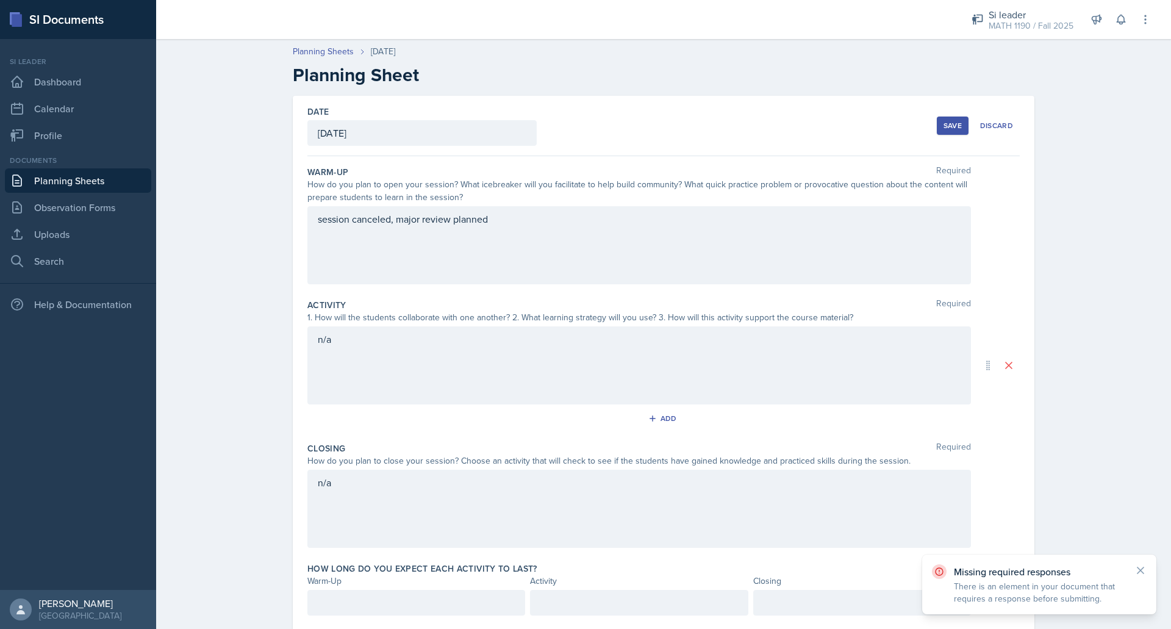
scroll to position [35, 0]
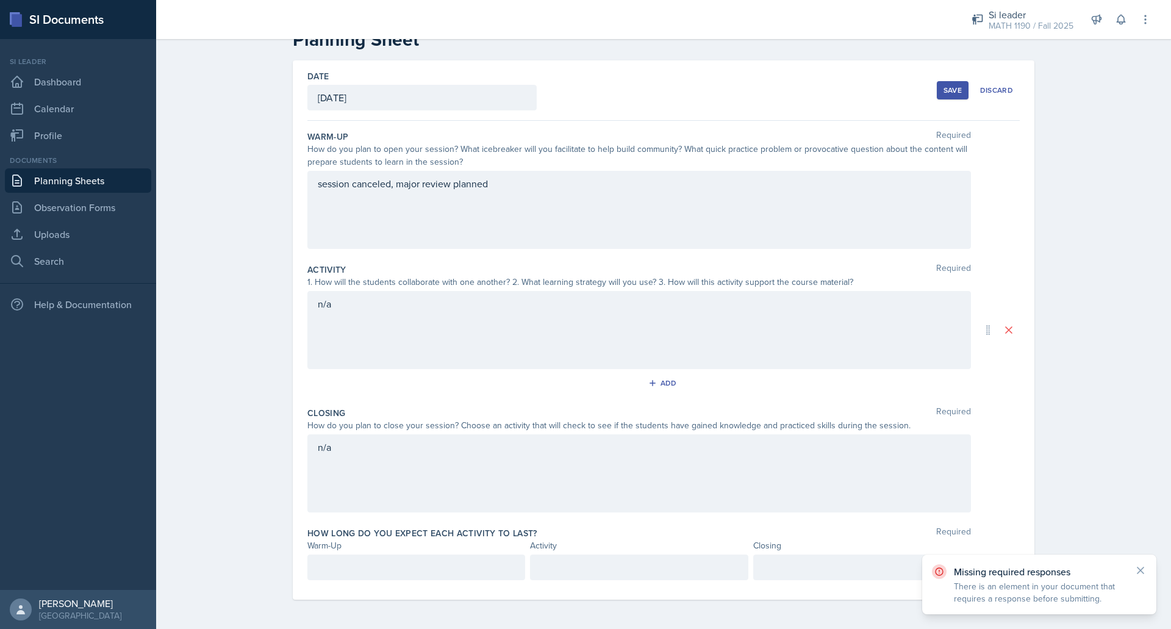
click at [595, 343] on div "n/a" at bounding box center [638, 330] width 663 height 78
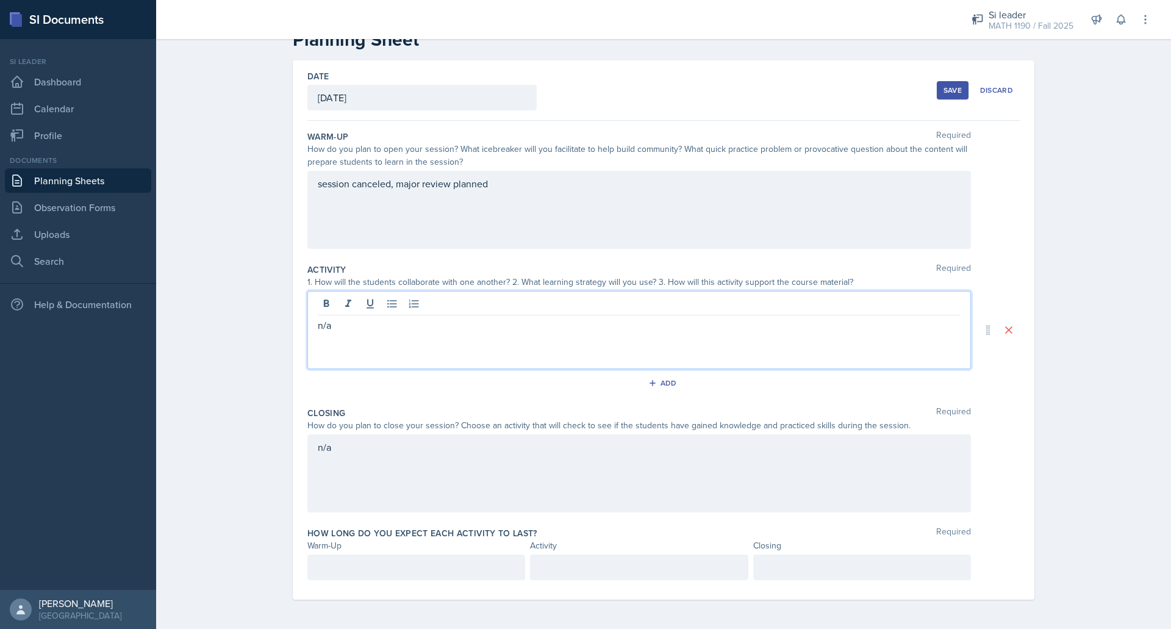
click at [572, 326] on p "n/a" at bounding box center [639, 325] width 643 height 15
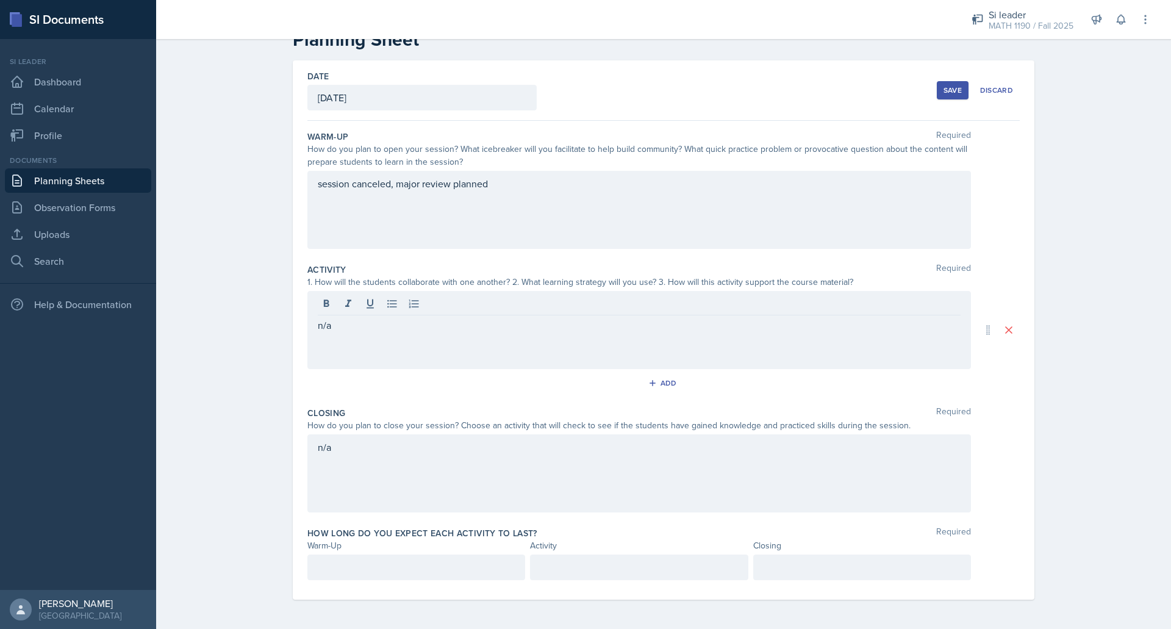
click at [543, 558] on div at bounding box center [639, 567] width 218 height 26
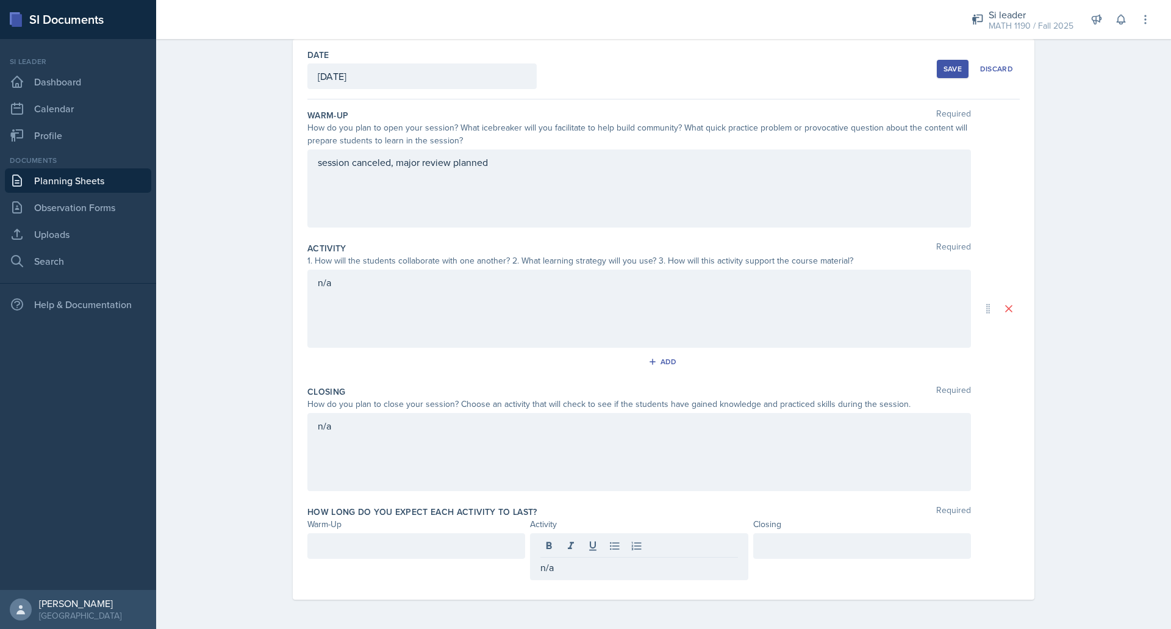
click at [944, 67] on div "Save" at bounding box center [952, 69] width 18 height 10
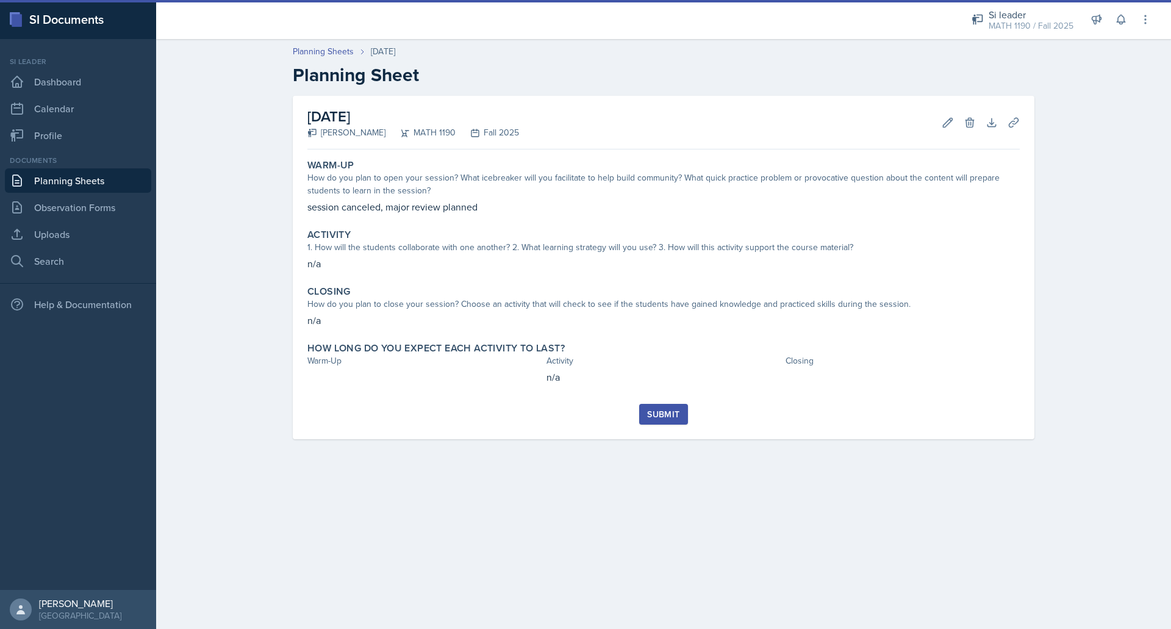
scroll to position [0, 0]
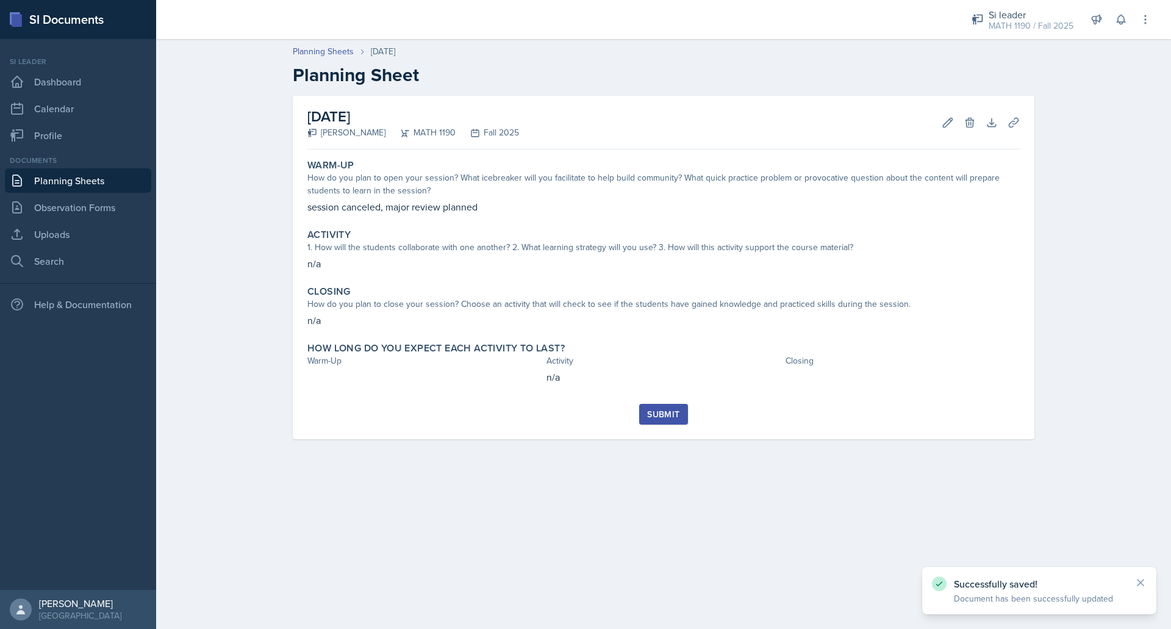
click at [670, 412] on div "Submit" at bounding box center [663, 414] width 32 height 10
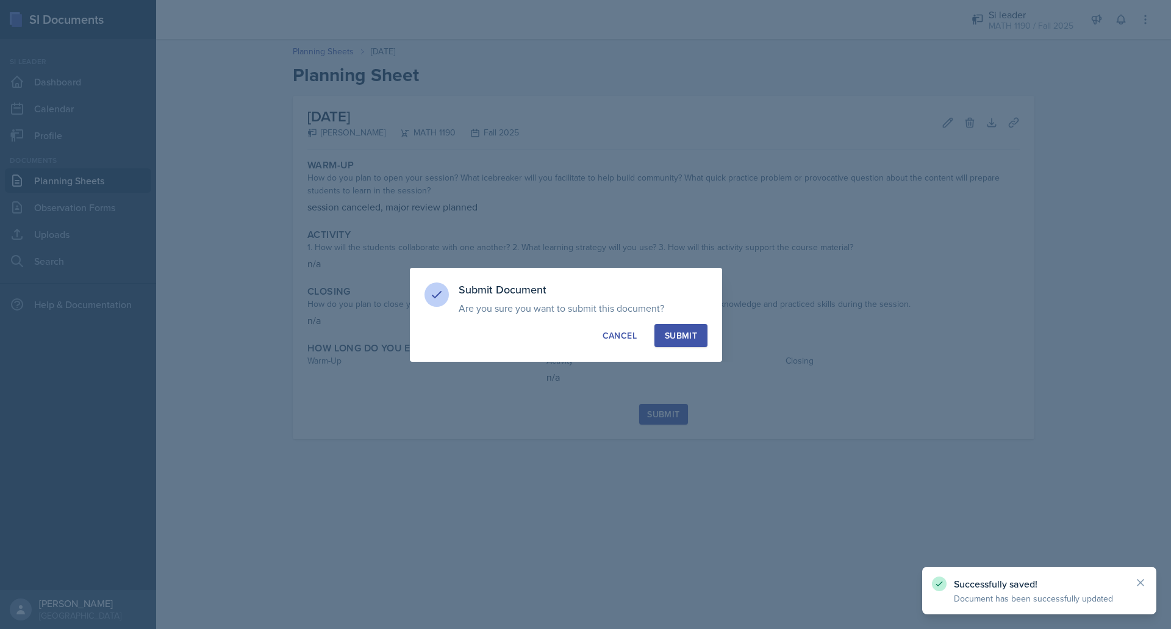
click at [684, 325] on button "Submit" at bounding box center [680, 335] width 53 height 23
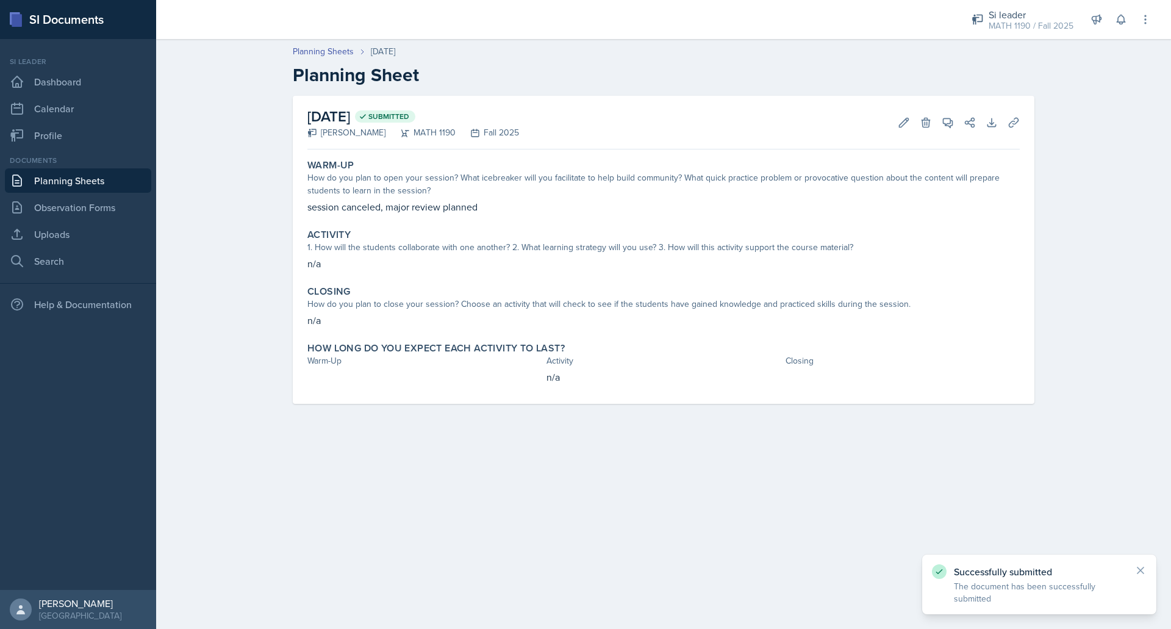
click at [84, 172] on link "Planning Sheets" at bounding box center [78, 180] width 146 height 24
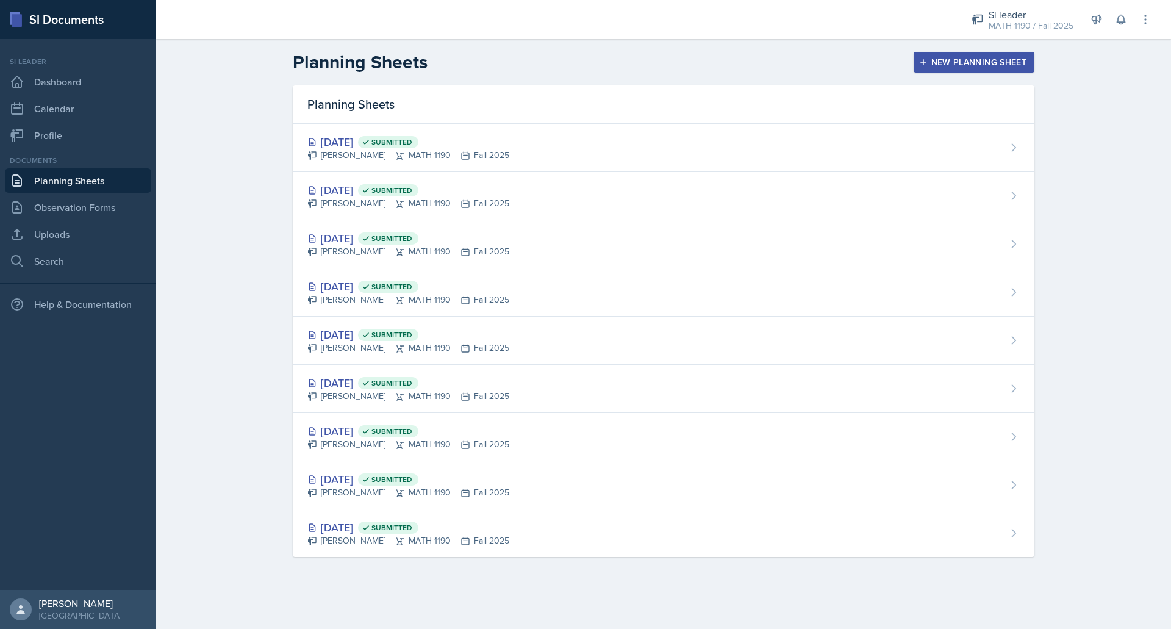
click at [970, 63] on div "New Planning Sheet" at bounding box center [973, 62] width 105 height 10
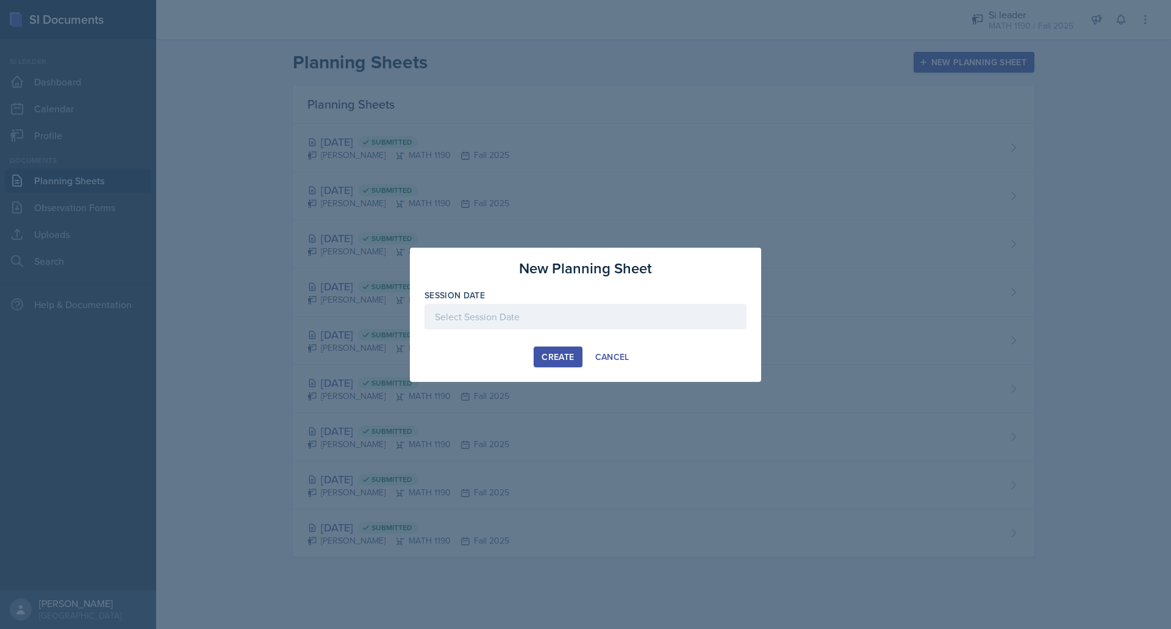
click at [592, 323] on div at bounding box center [585, 317] width 322 height 26
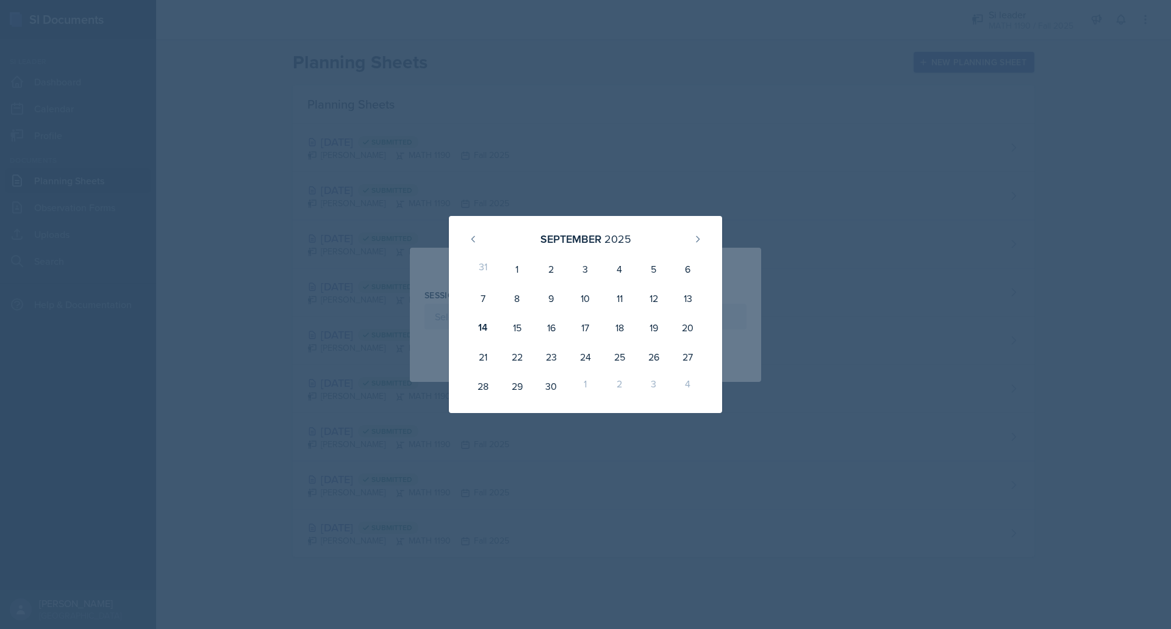
click at [661, 326] on div "19" at bounding box center [654, 327] width 34 height 29
type input "[DATE]"
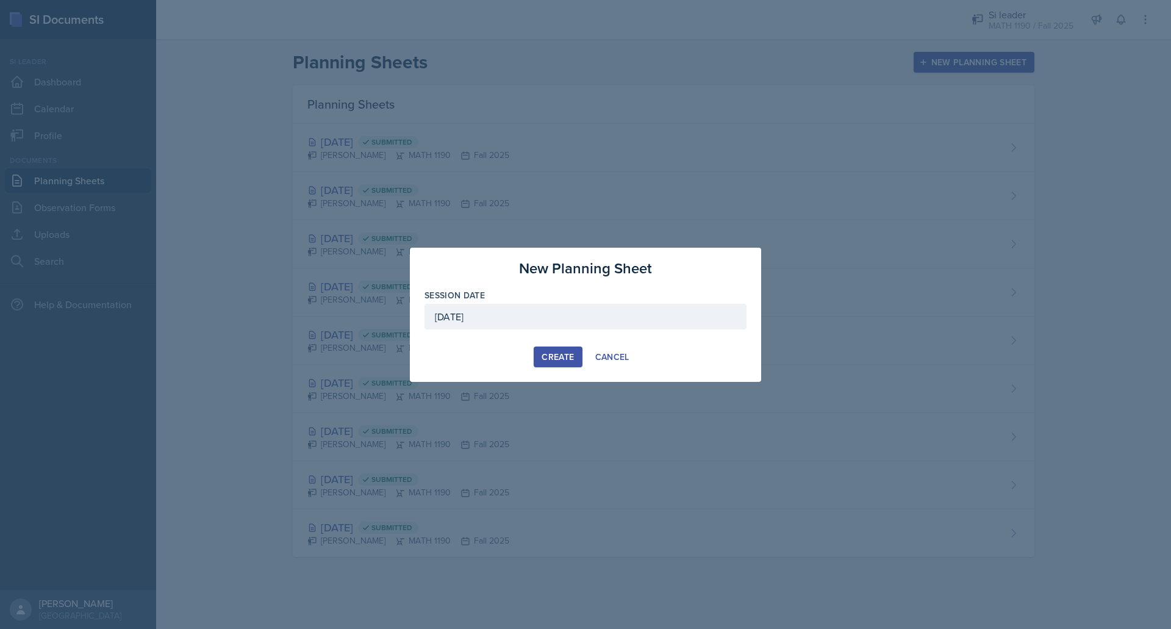
click at [567, 354] on div "Create" at bounding box center [558, 357] width 32 height 10
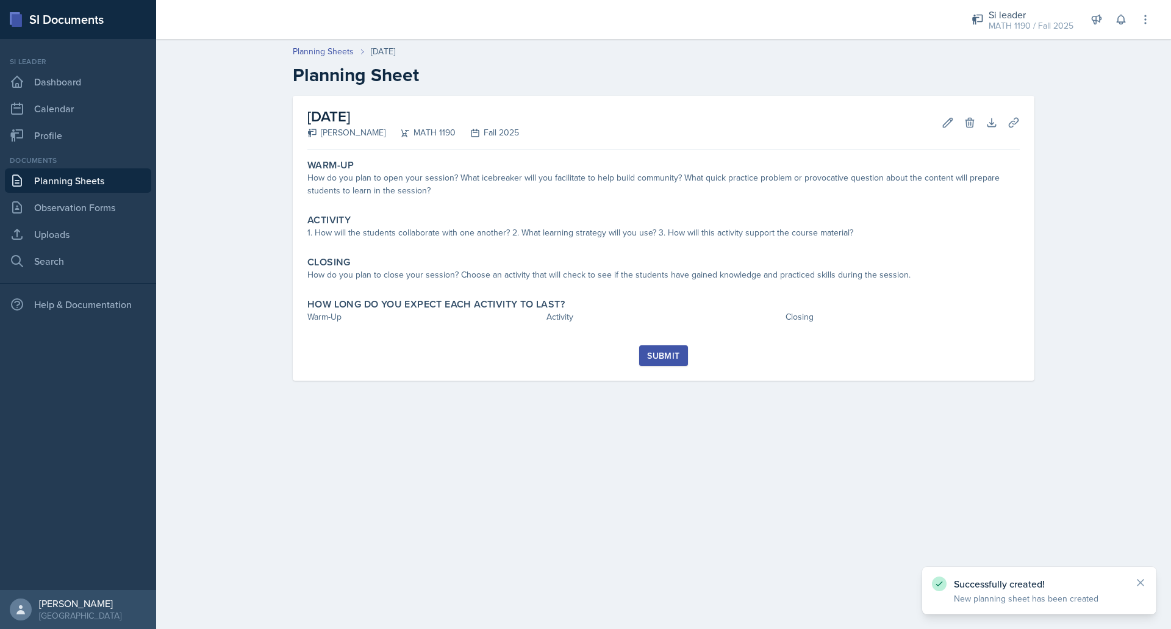
click at [476, 178] on div "How do you plan to open your session? What icebreaker will you facilitate to he…" at bounding box center [663, 184] width 712 height 26
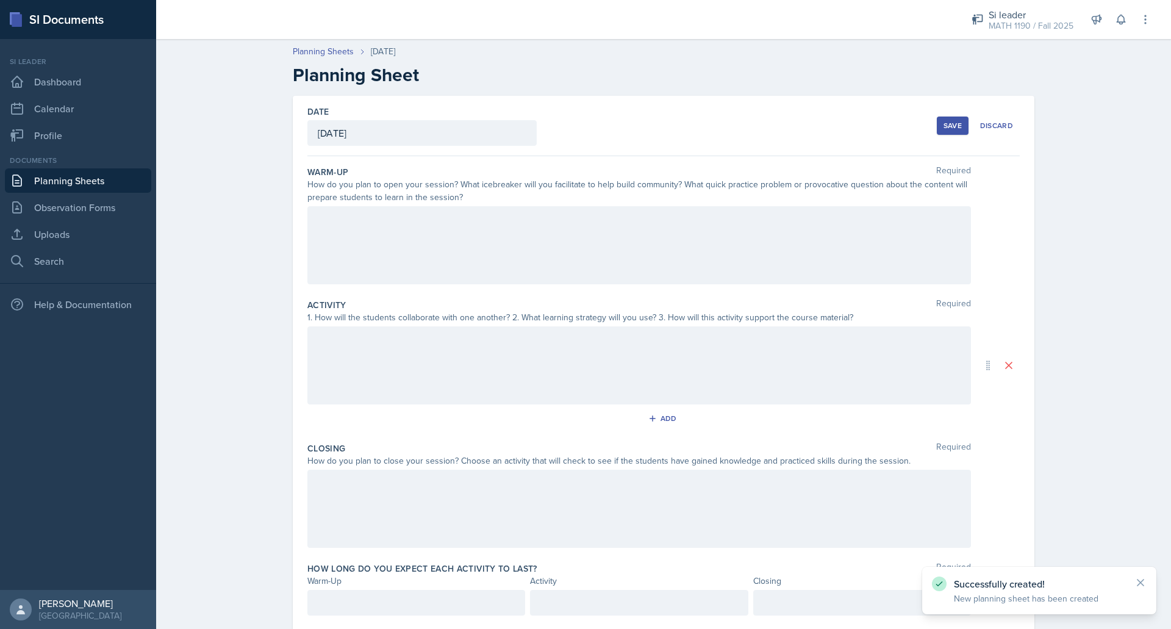
click at [487, 252] on div at bounding box center [638, 245] width 663 height 78
click at [445, 359] on div at bounding box center [638, 365] width 663 height 78
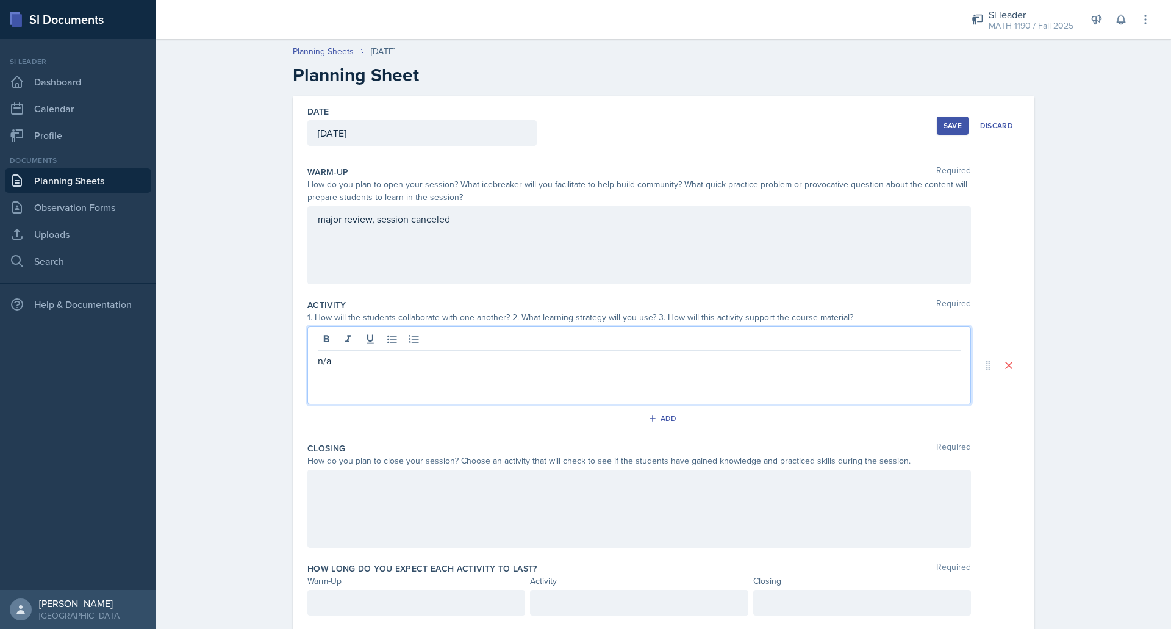
scroll to position [35, 0]
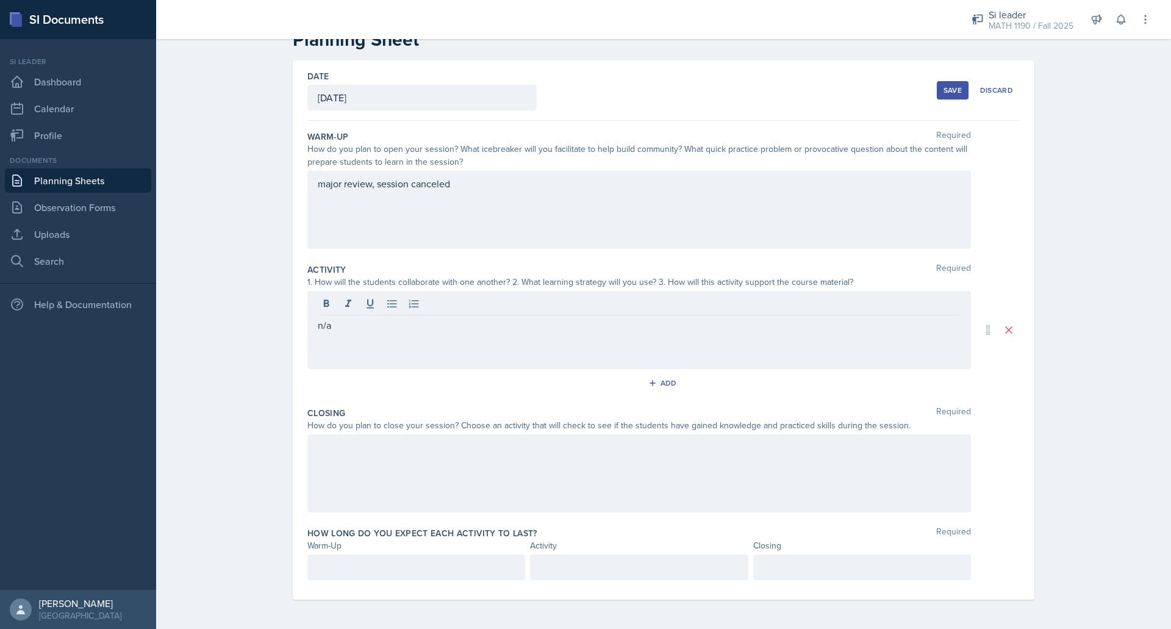
click at [399, 466] on div at bounding box center [638, 473] width 663 height 78
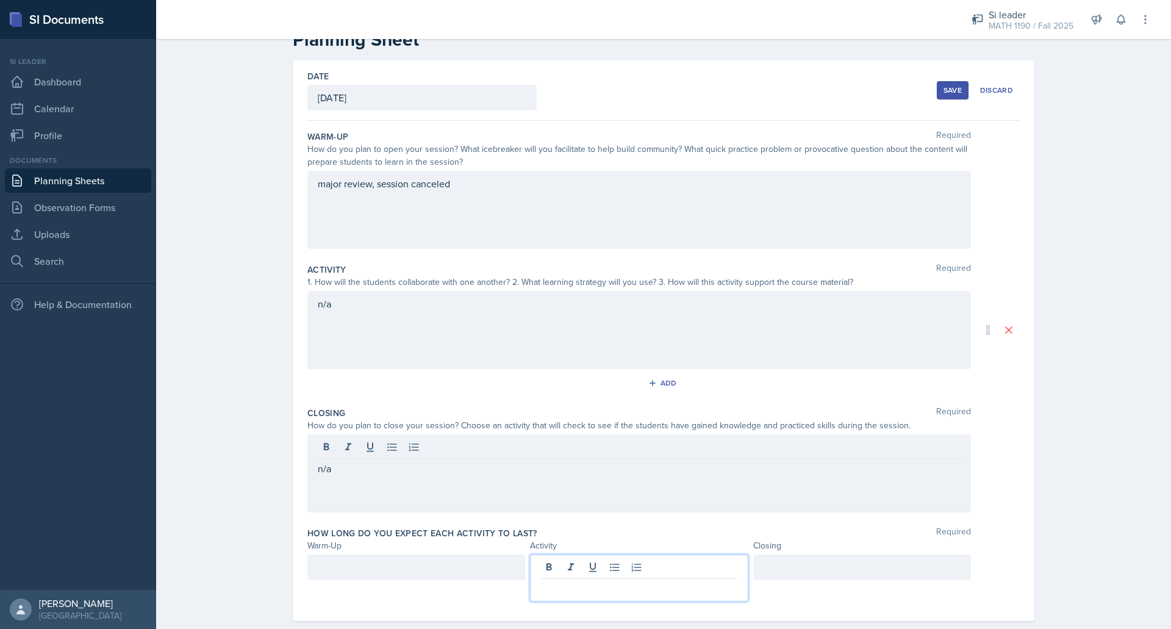
scroll to position [57, 0]
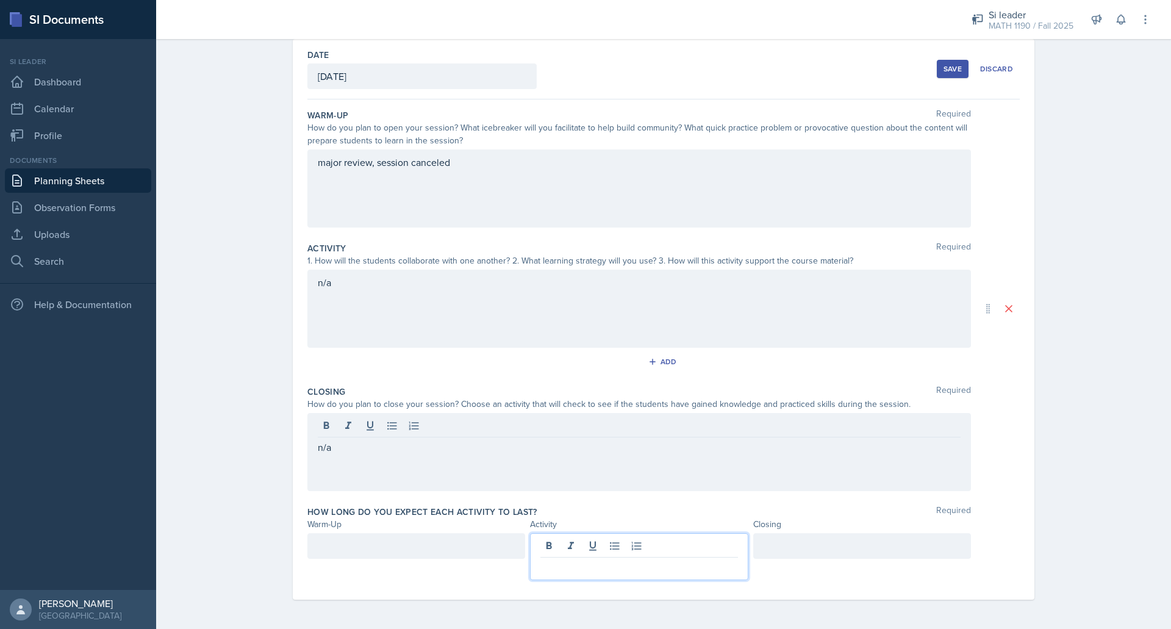
click at [615, 565] on p at bounding box center [638, 567] width 197 height 15
click at [945, 66] on div "Save" at bounding box center [952, 69] width 18 height 10
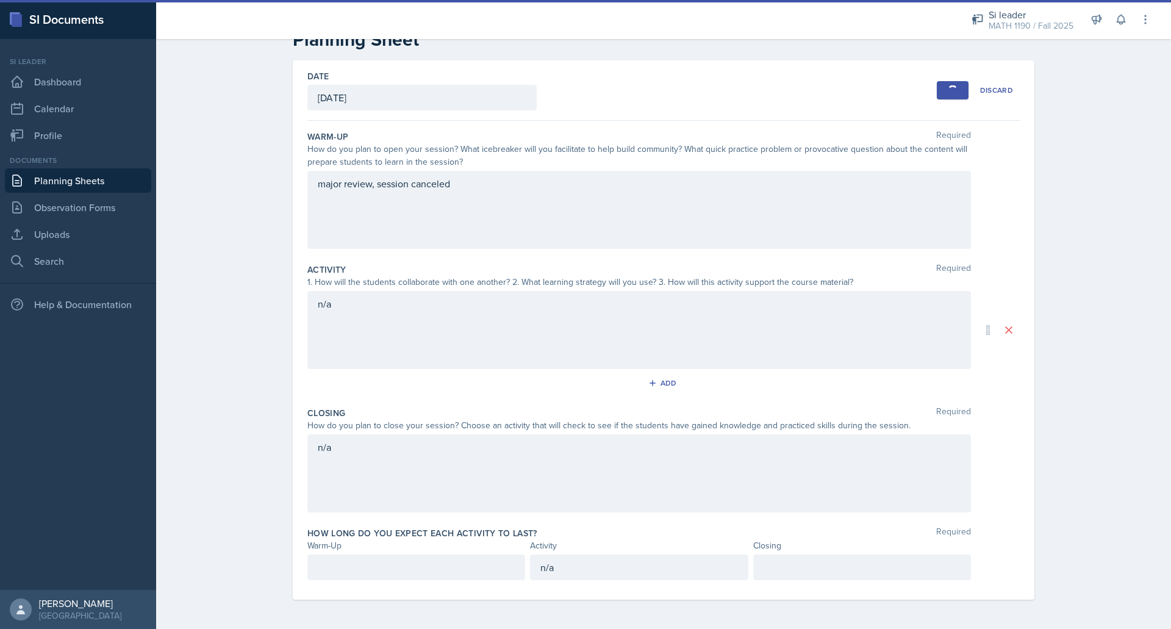
scroll to position [0, 0]
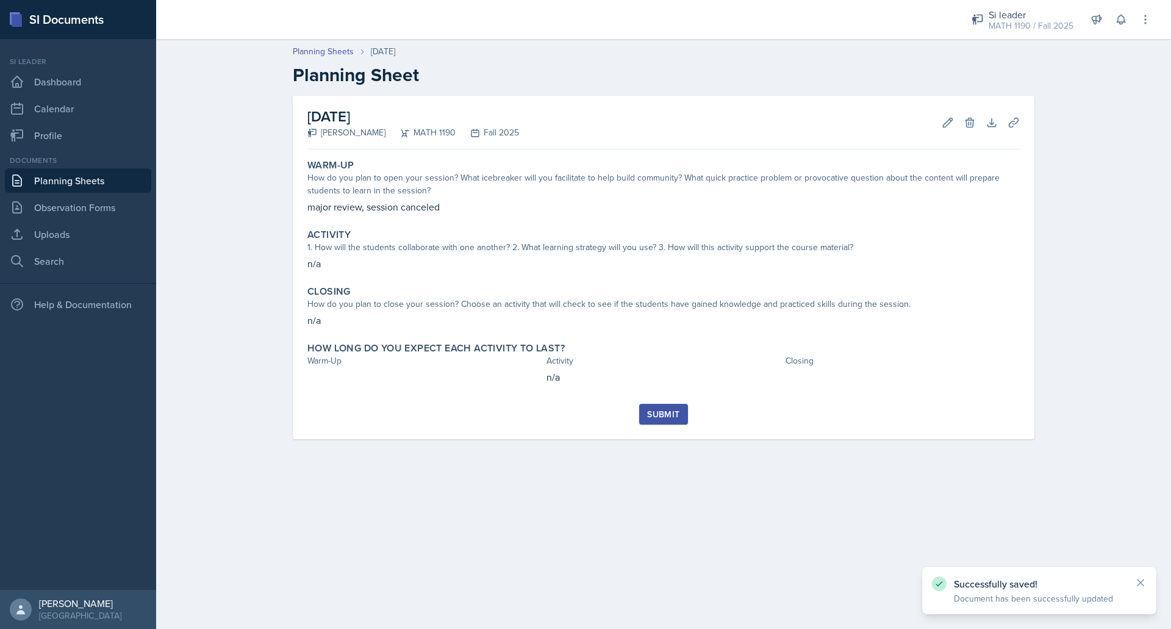
click at [669, 406] on button "Submit" at bounding box center [663, 414] width 48 height 21
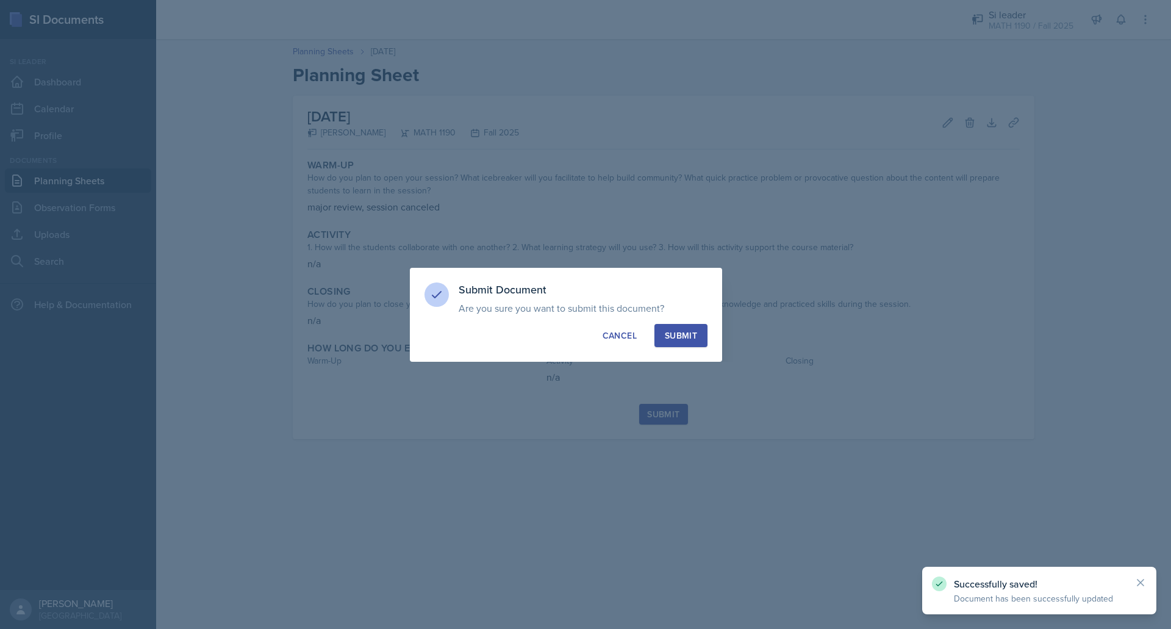
click at [693, 329] on div "Submit" at bounding box center [681, 335] width 32 height 12
